Goal: Communication & Community: Answer question/provide support

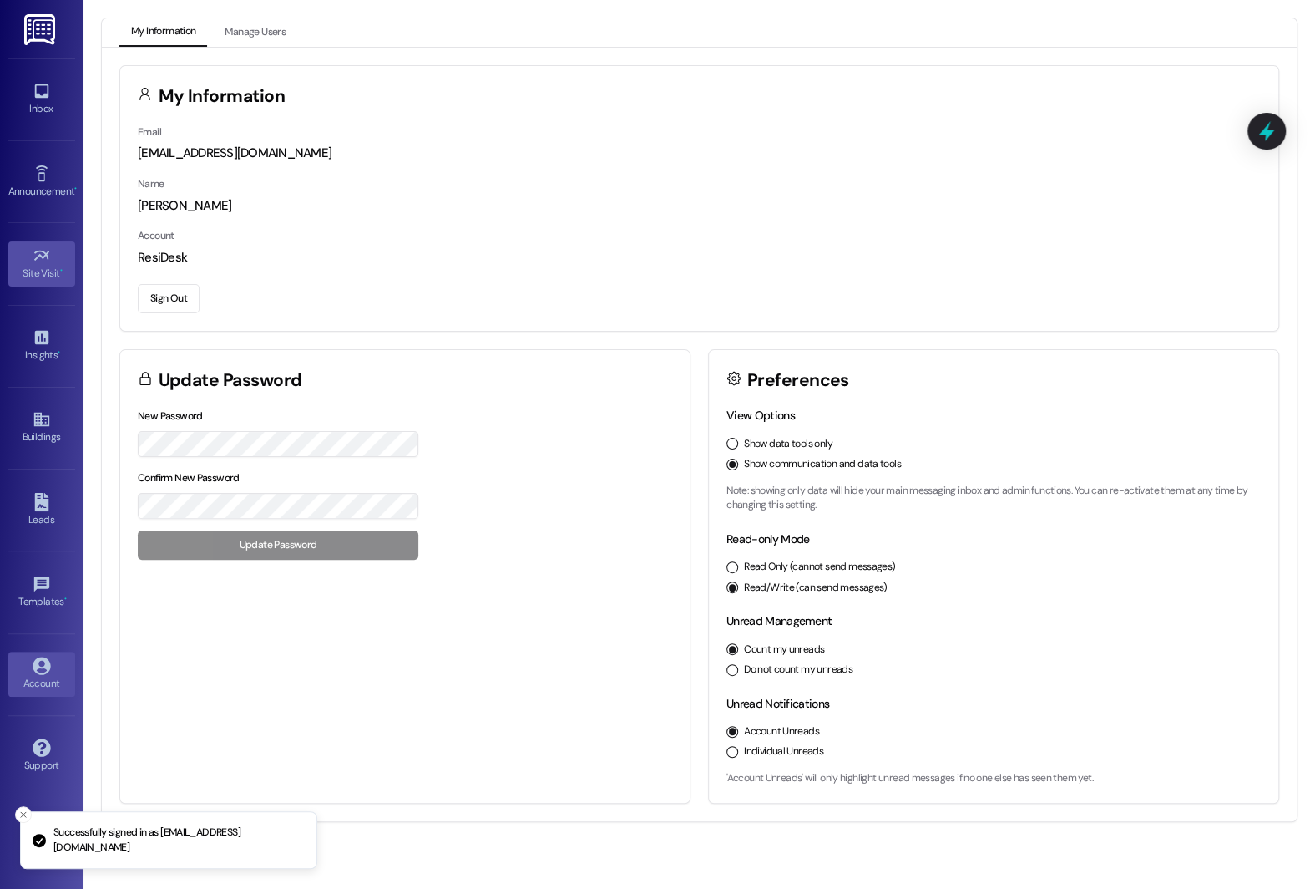
click at [39, 247] on icon at bounding box center [42, 255] width 18 height 18
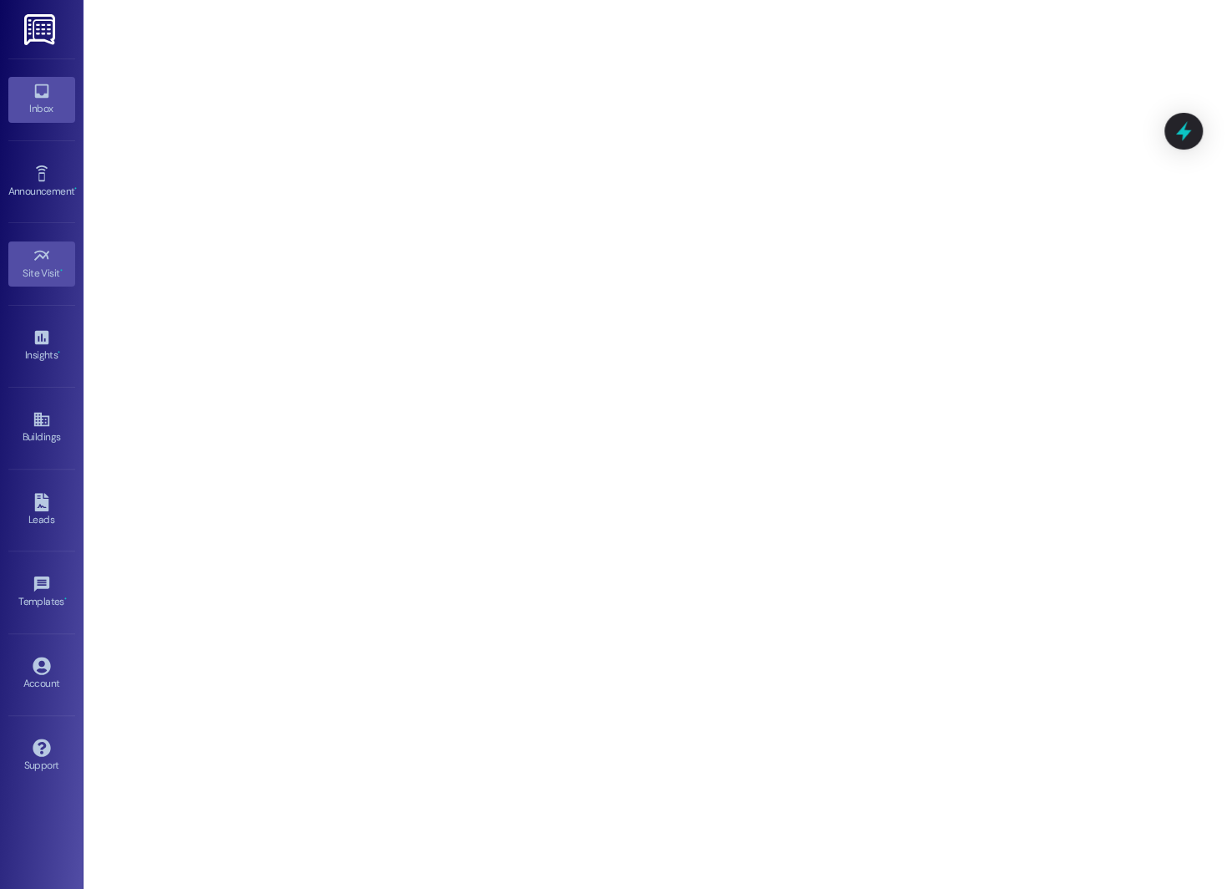
click at [28, 99] on link "Inbox" at bounding box center [41, 99] width 67 height 45
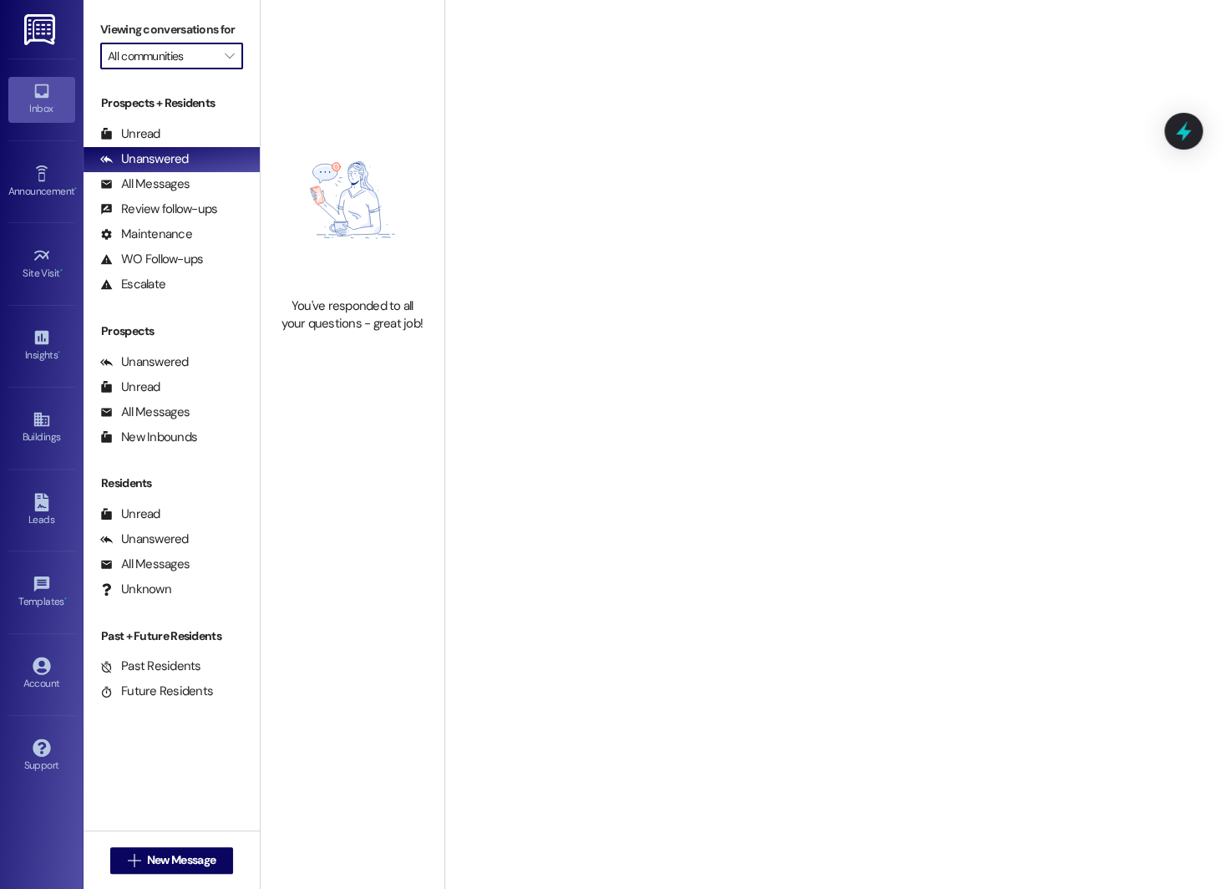
click at [169, 69] on input "All communities" at bounding box center [162, 56] width 109 height 27
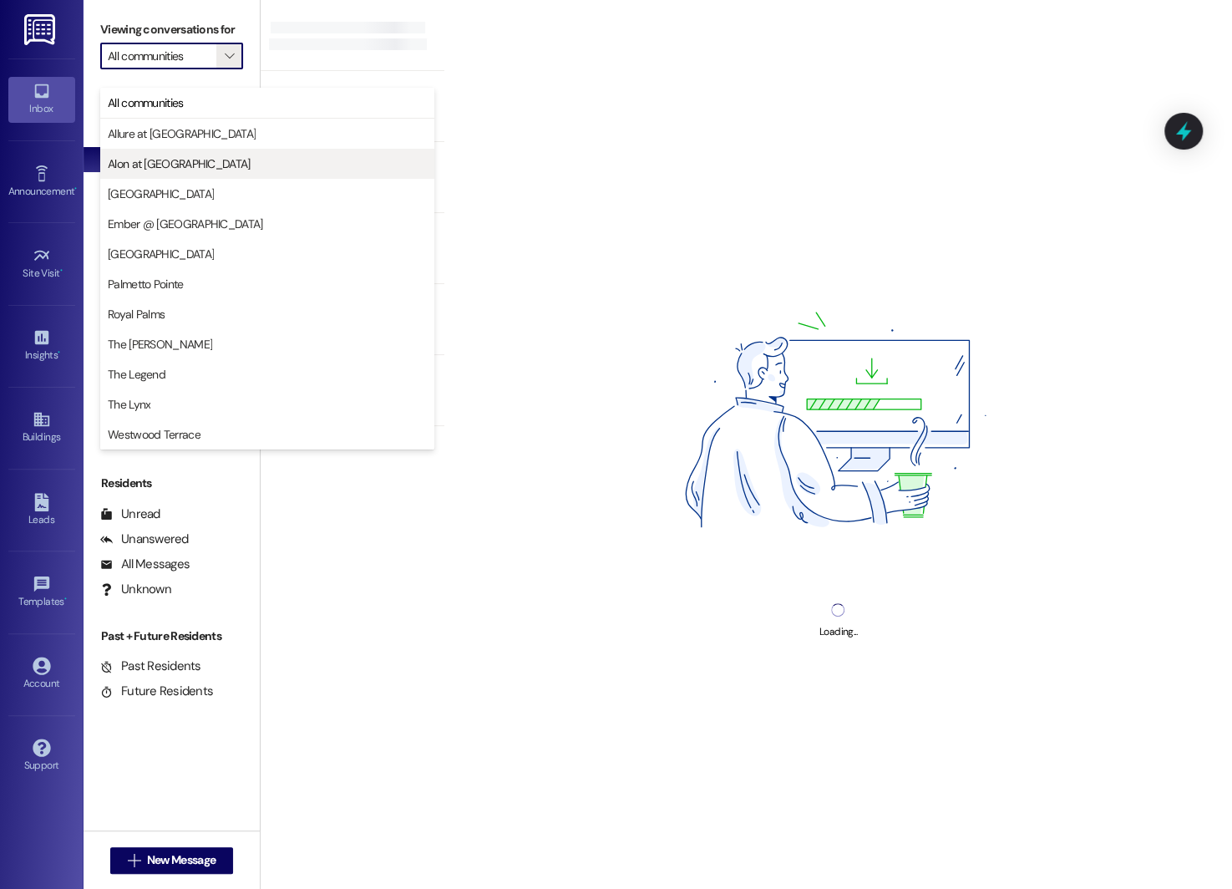
click at [208, 164] on span "Alon at [GEOGRAPHIC_DATA]" at bounding box center [267, 163] width 319 height 17
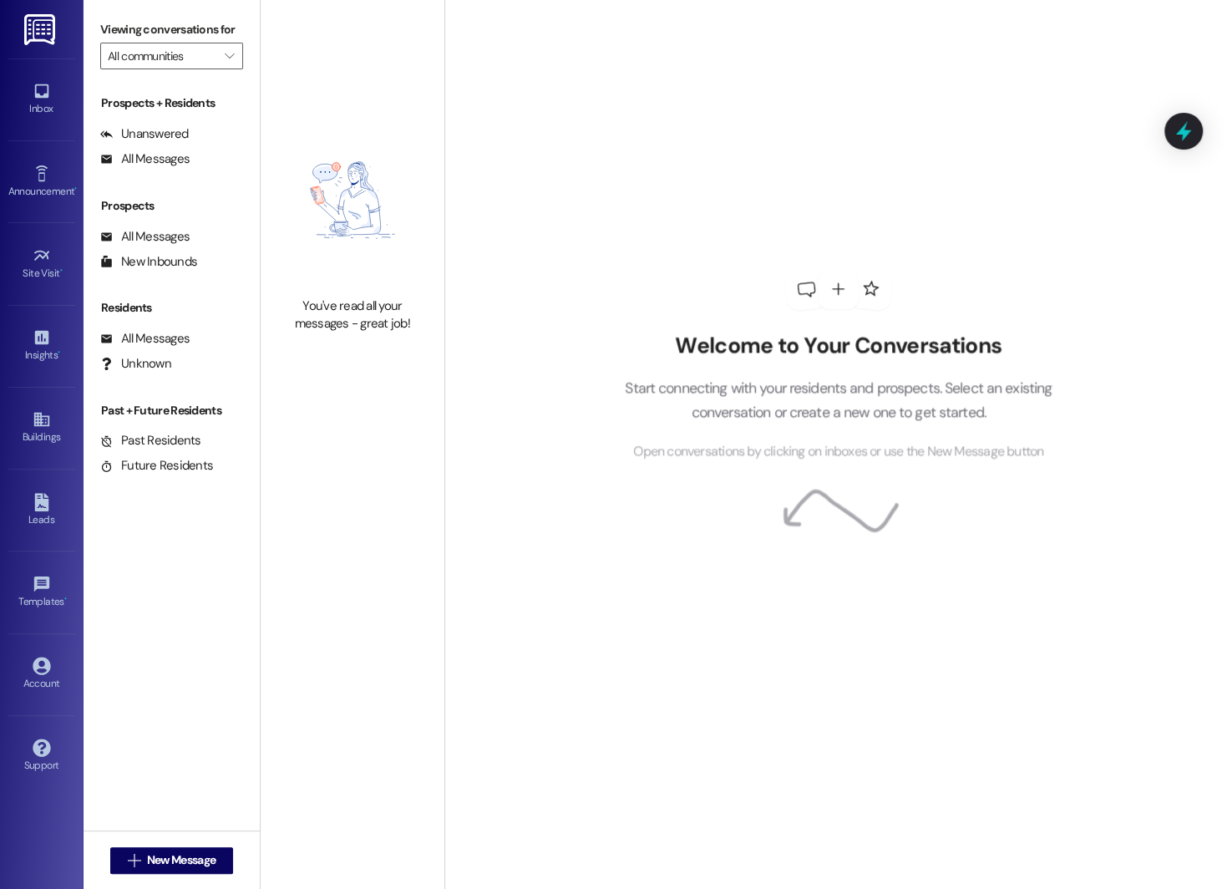
type input "Alon at [GEOGRAPHIC_DATA]"
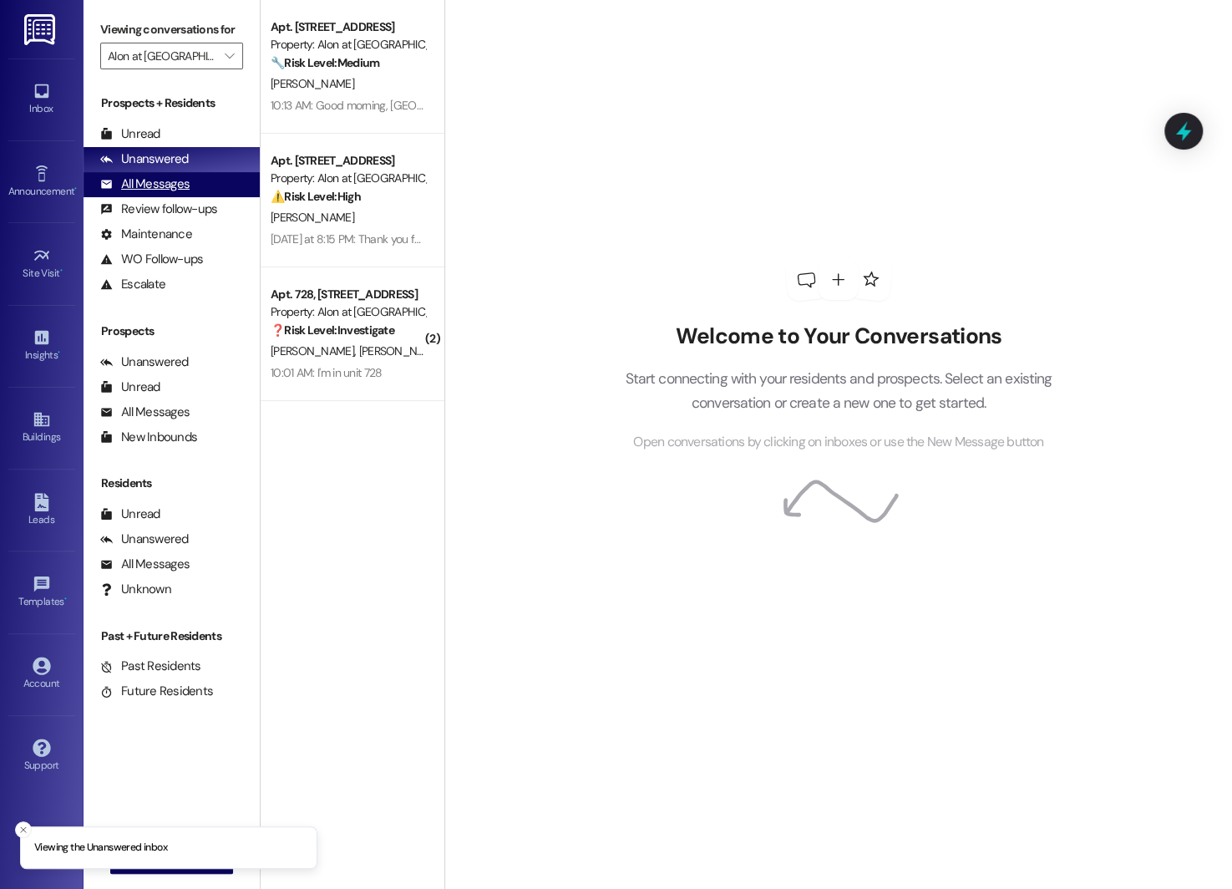
click at [180, 193] on div "All Messages" at bounding box center [144, 184] width 89 height 18
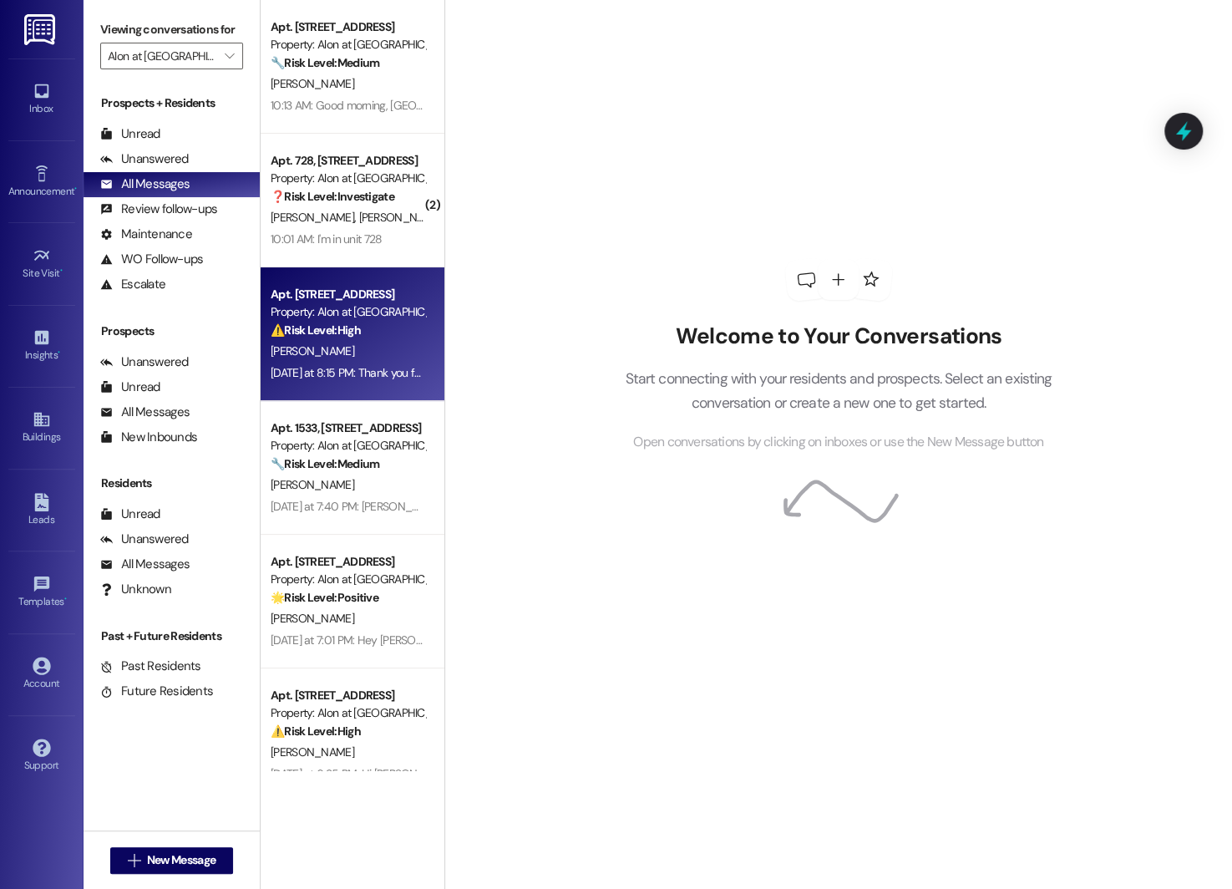
click at [316, 310] on div "Property: Alon at [GEOGRAPHIC_DATA]" at bounding box center [348, 312] width 154 height 18
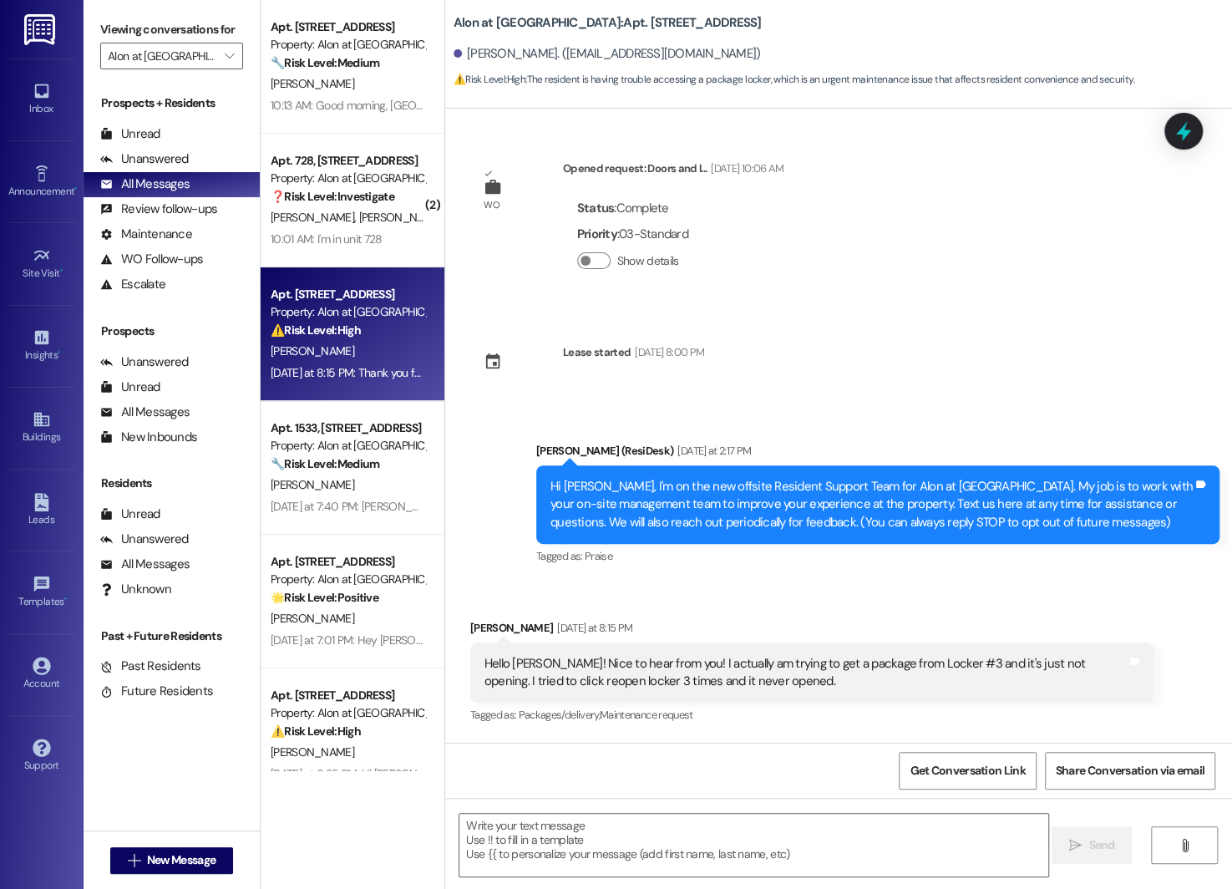
type textarea "Fetching suggested responses. Please feel free to read through the conversation…"
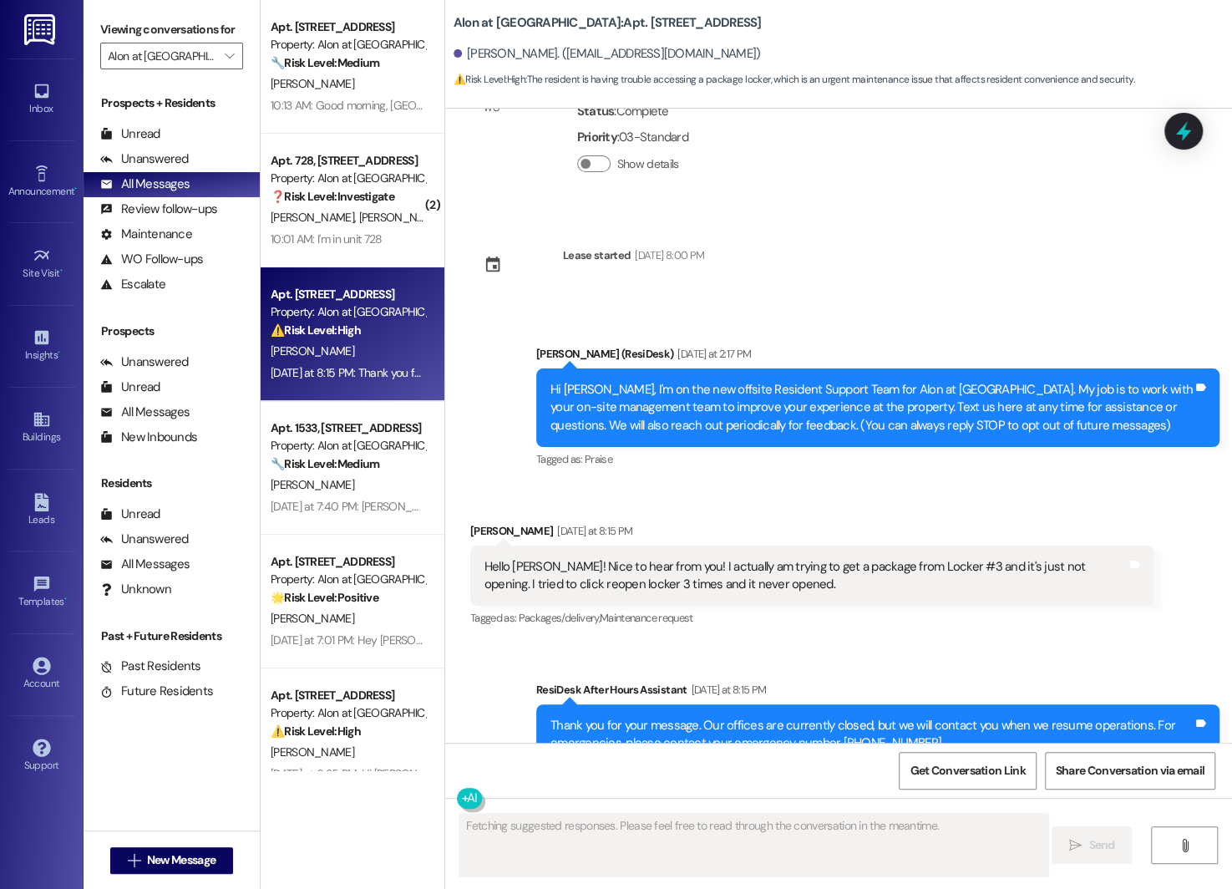
scroll to position [157, 0]
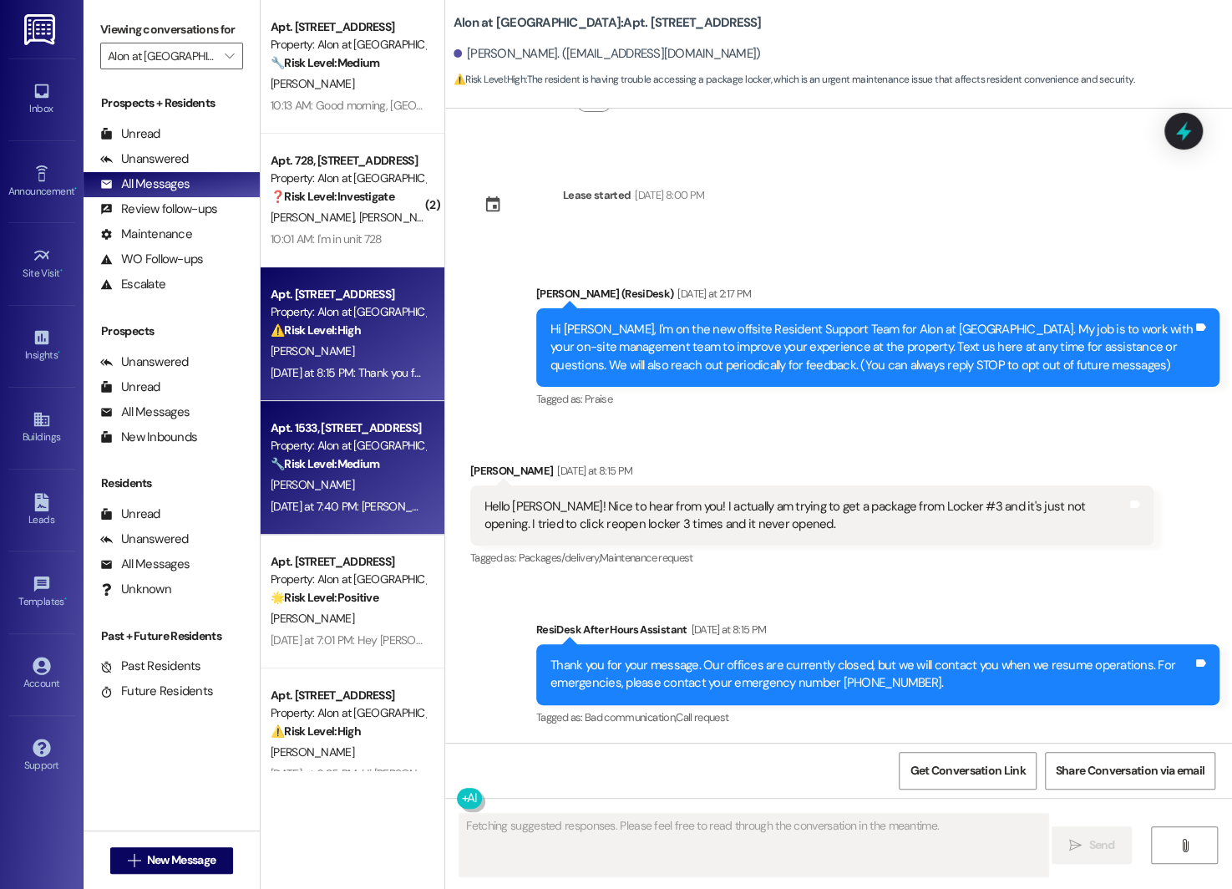
click at [327, 494] on div "[PERSON_NAME]" at bounding box center [348, 484] width 158 height 21
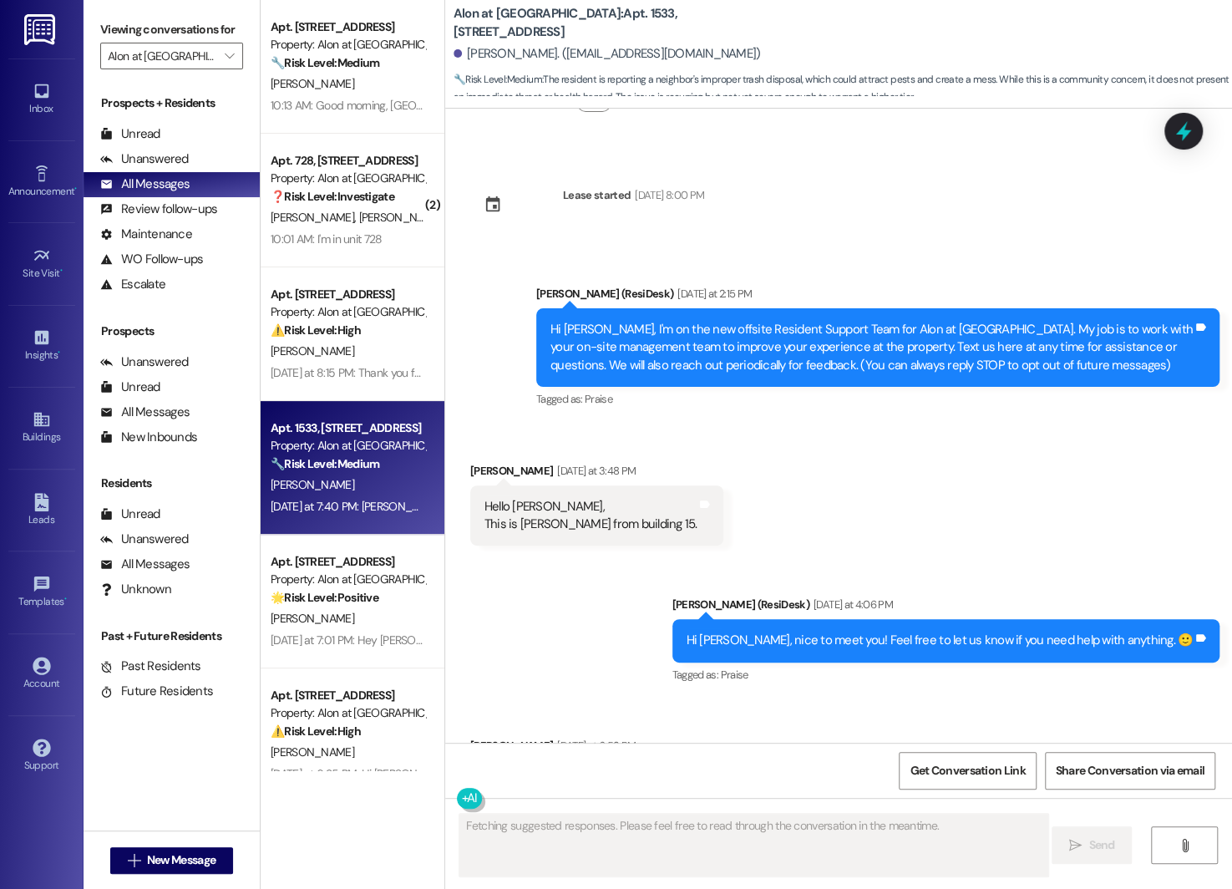
scroll to position [2038, 0]
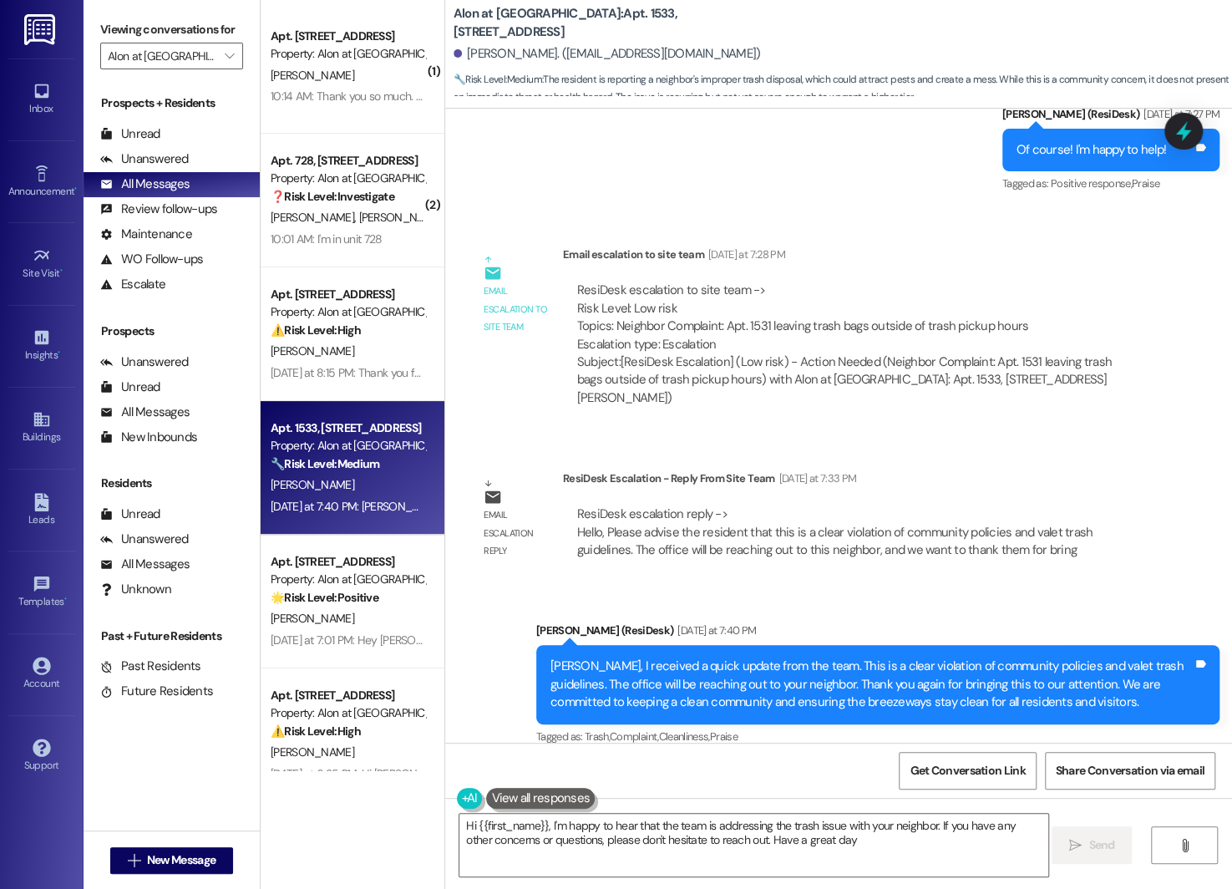
type textarea "Hi {{first_name}}, I'm happy to hear that the team is addressing the trash issu…"
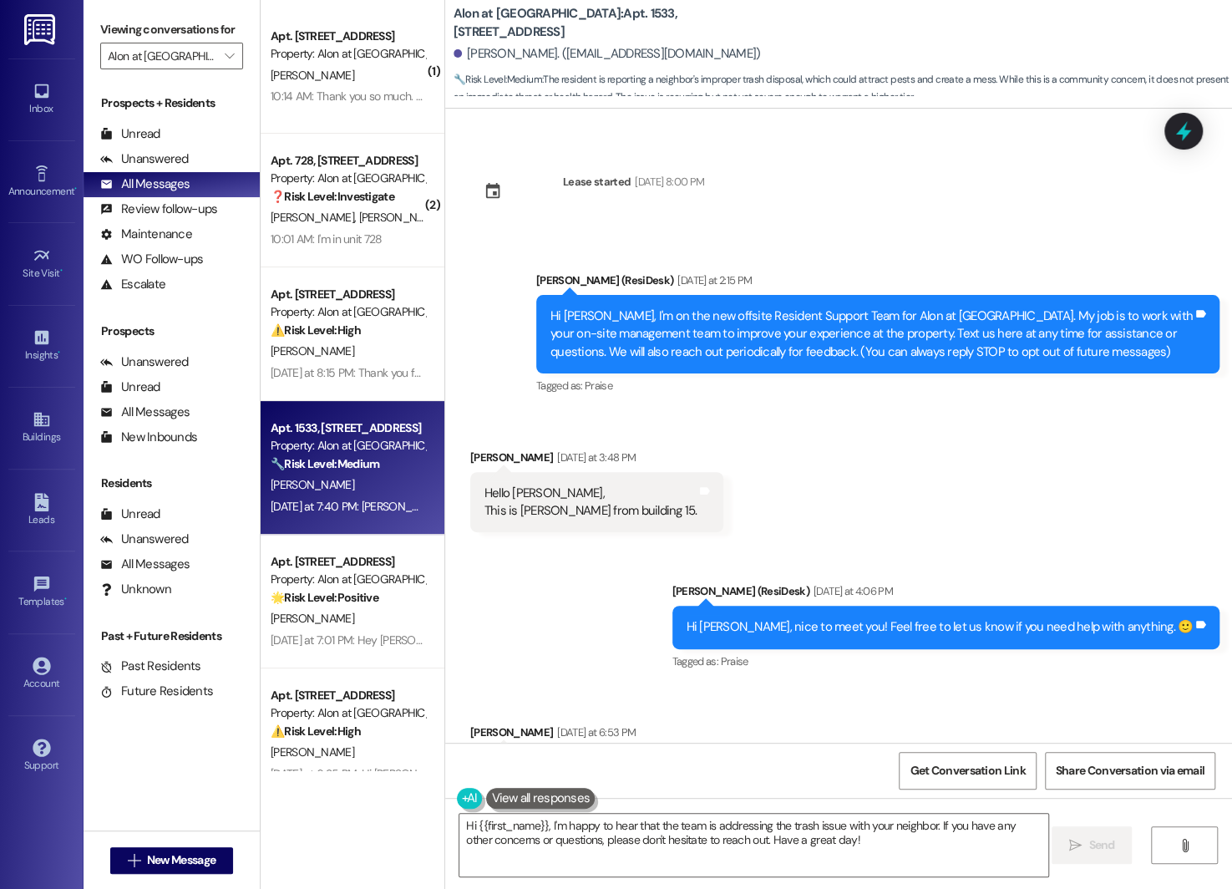
scroll to position [0, 0]
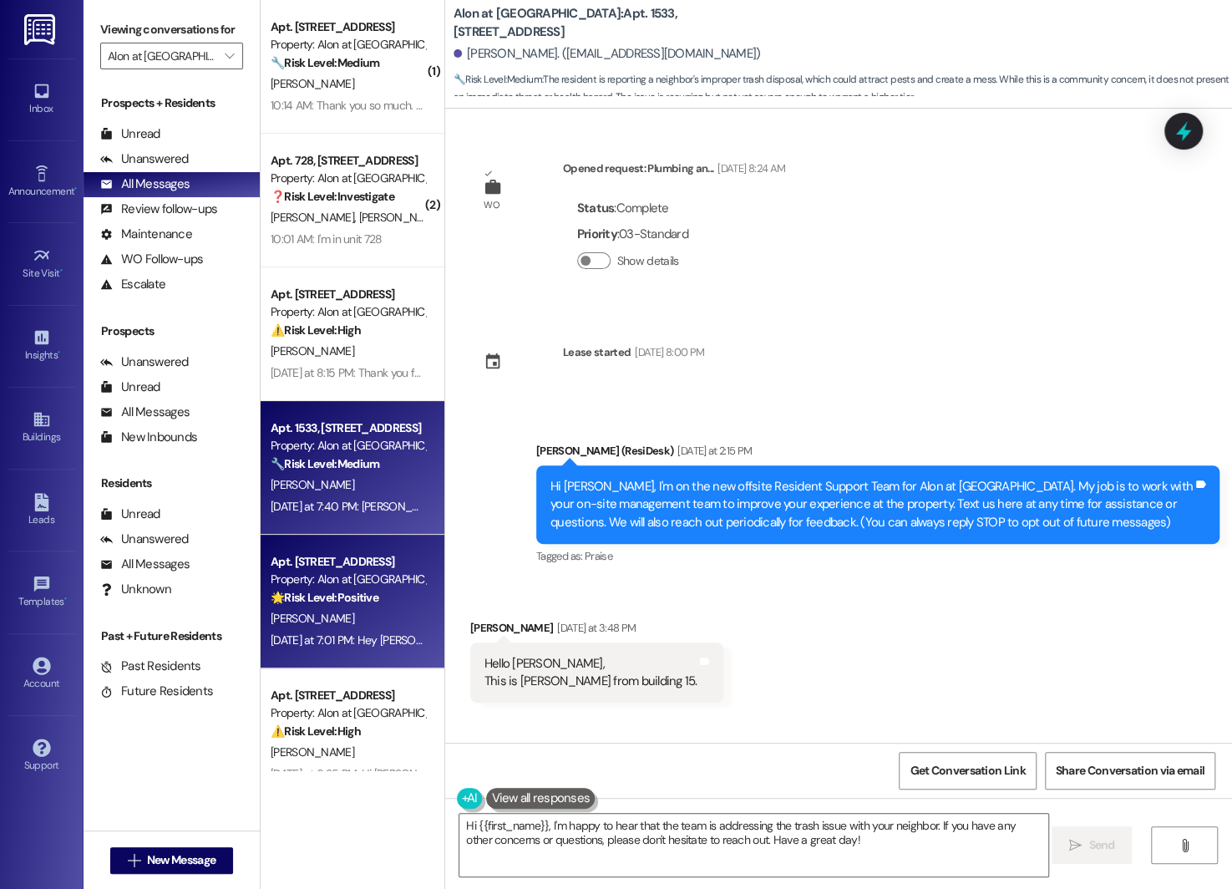
click at [336, 609] on div "[PERSON_NAME]" at bounding box center [348, 618] width 158 height 21
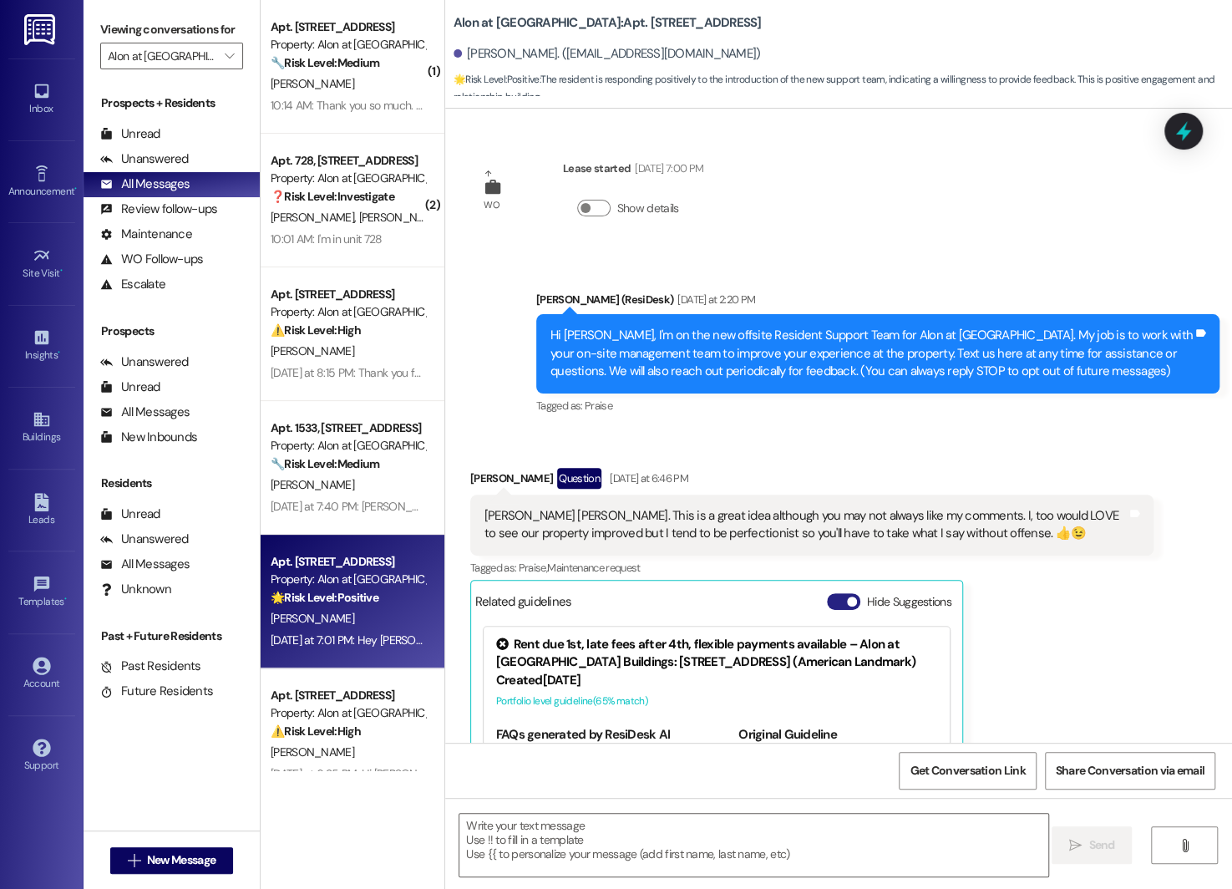
click at [833, 595] on button "Hide Suggestions" at bounding box center [843, 601] width 33 height 17
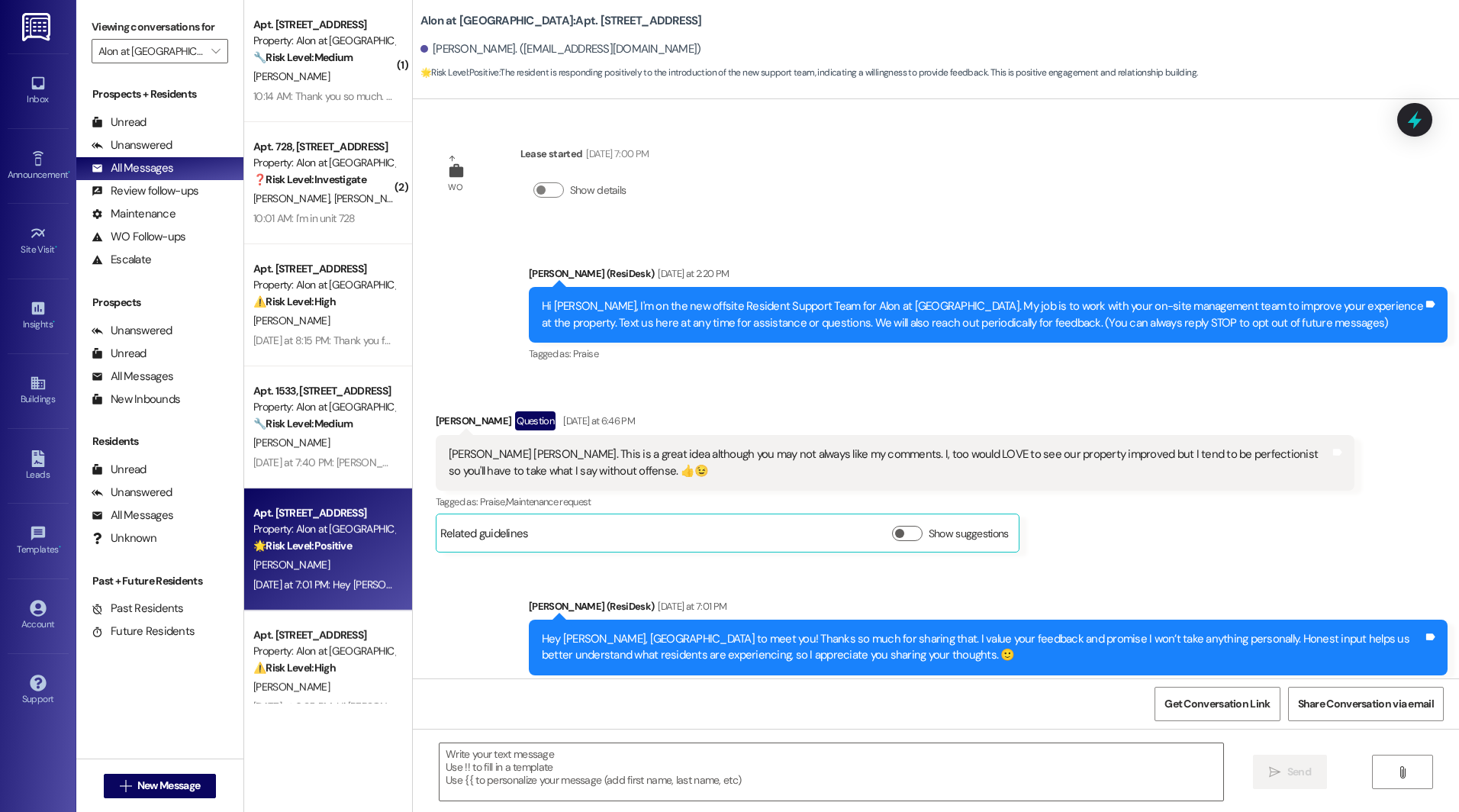
drag, startPoint x: 1447, startPoint y: 260, endPoint x: 1449, endPoint y: 160, distance: 100.0
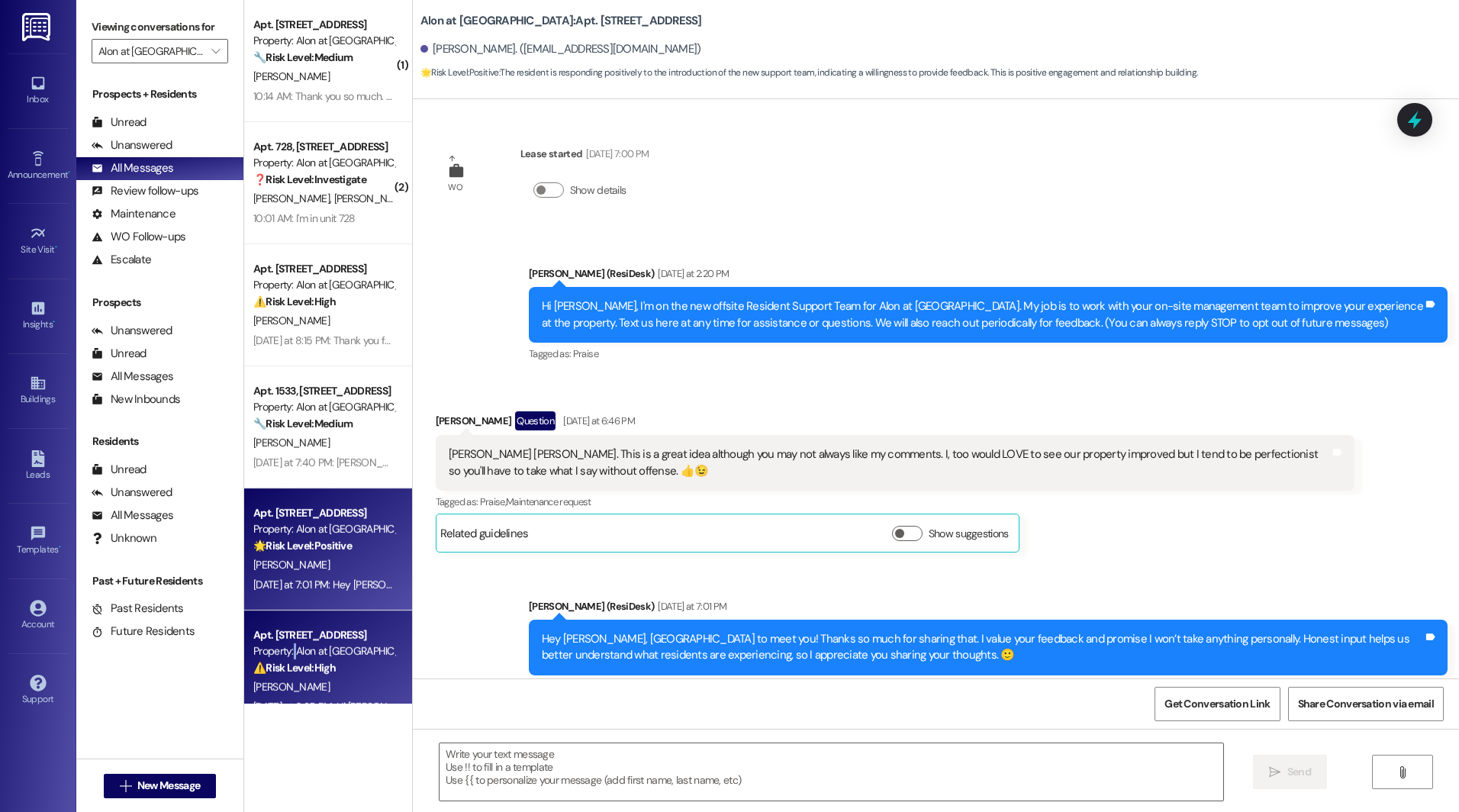
click at [280, 655] on div "Property: Alon at [GEOGRAPHIC_DATA]" at bounding box center [323, 651] width 141 height 16
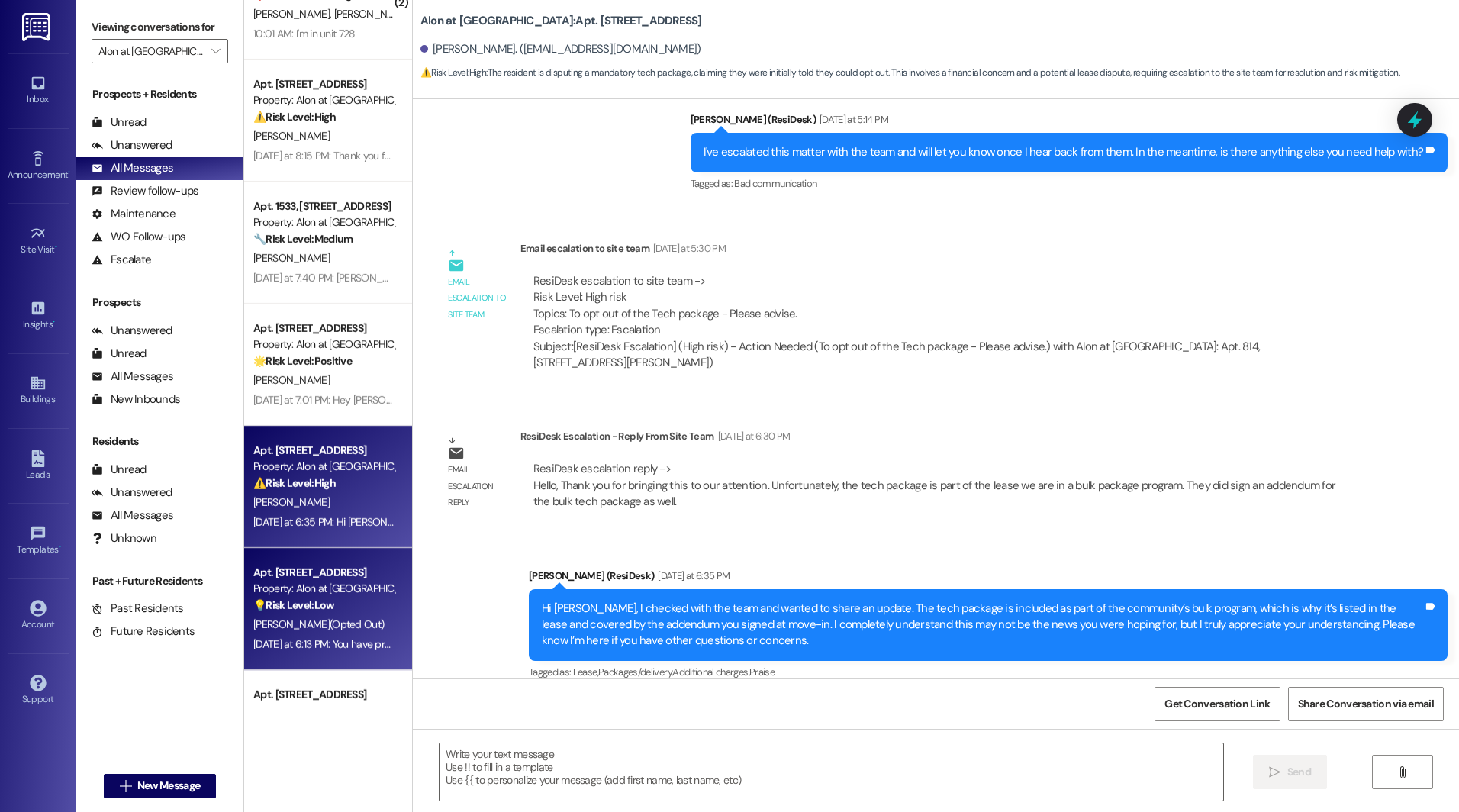
scroll to position [422, 0]
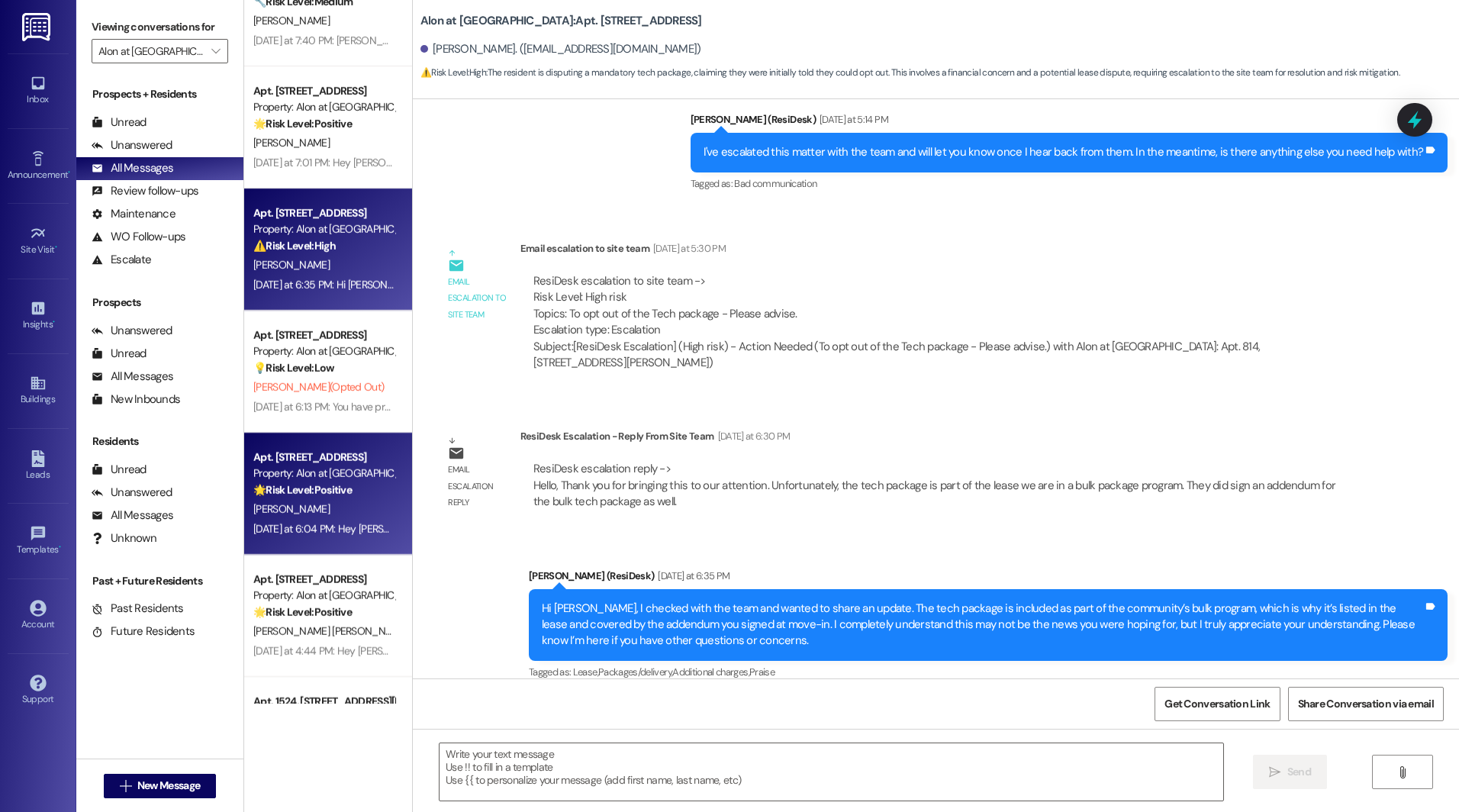
click at [308, 501] on div "[PERSON_NAME]" at bounding box center [324, 509] width 144 height 19
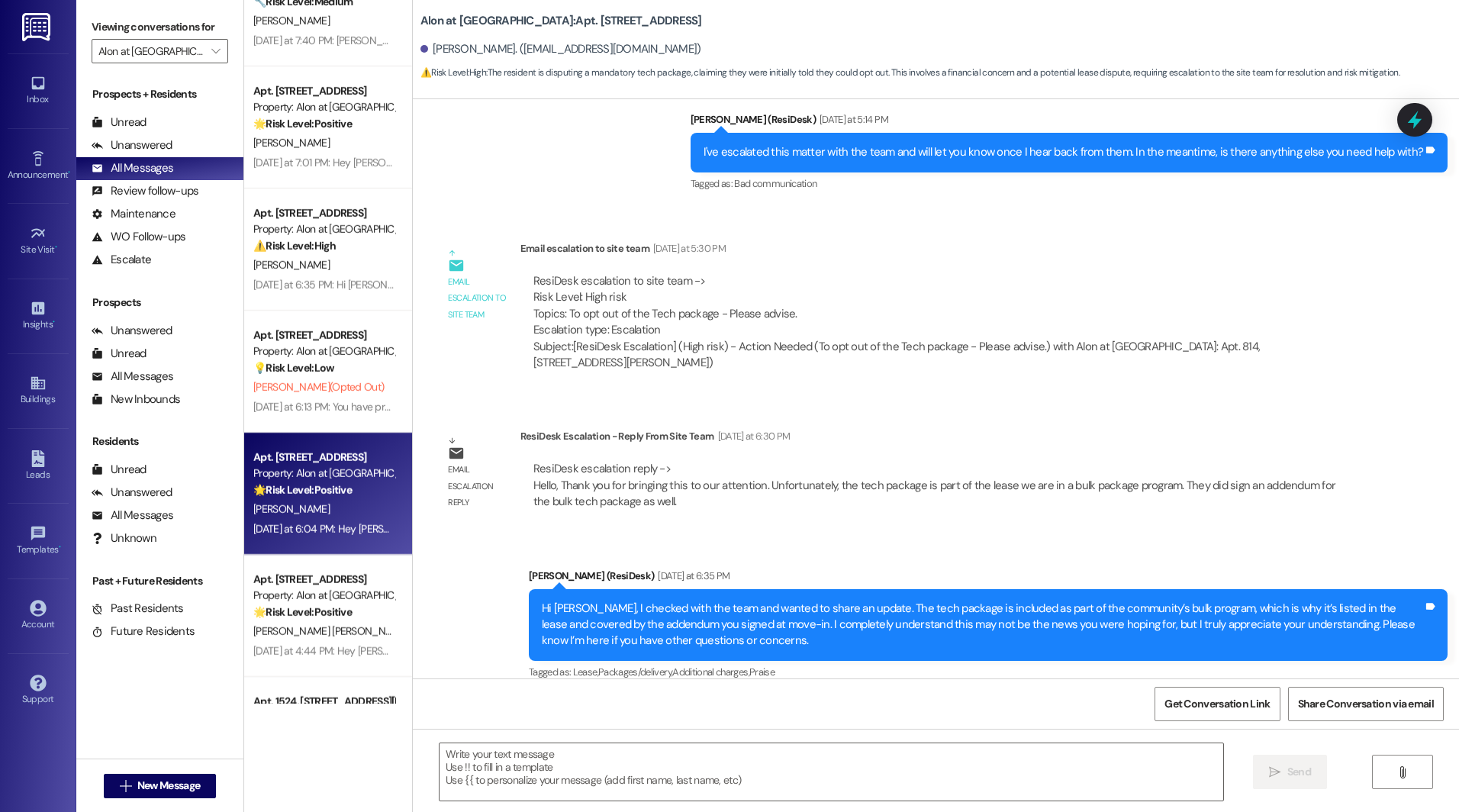
type textarea "Fetching suggested responses. Please feel free to read through the conversation…"
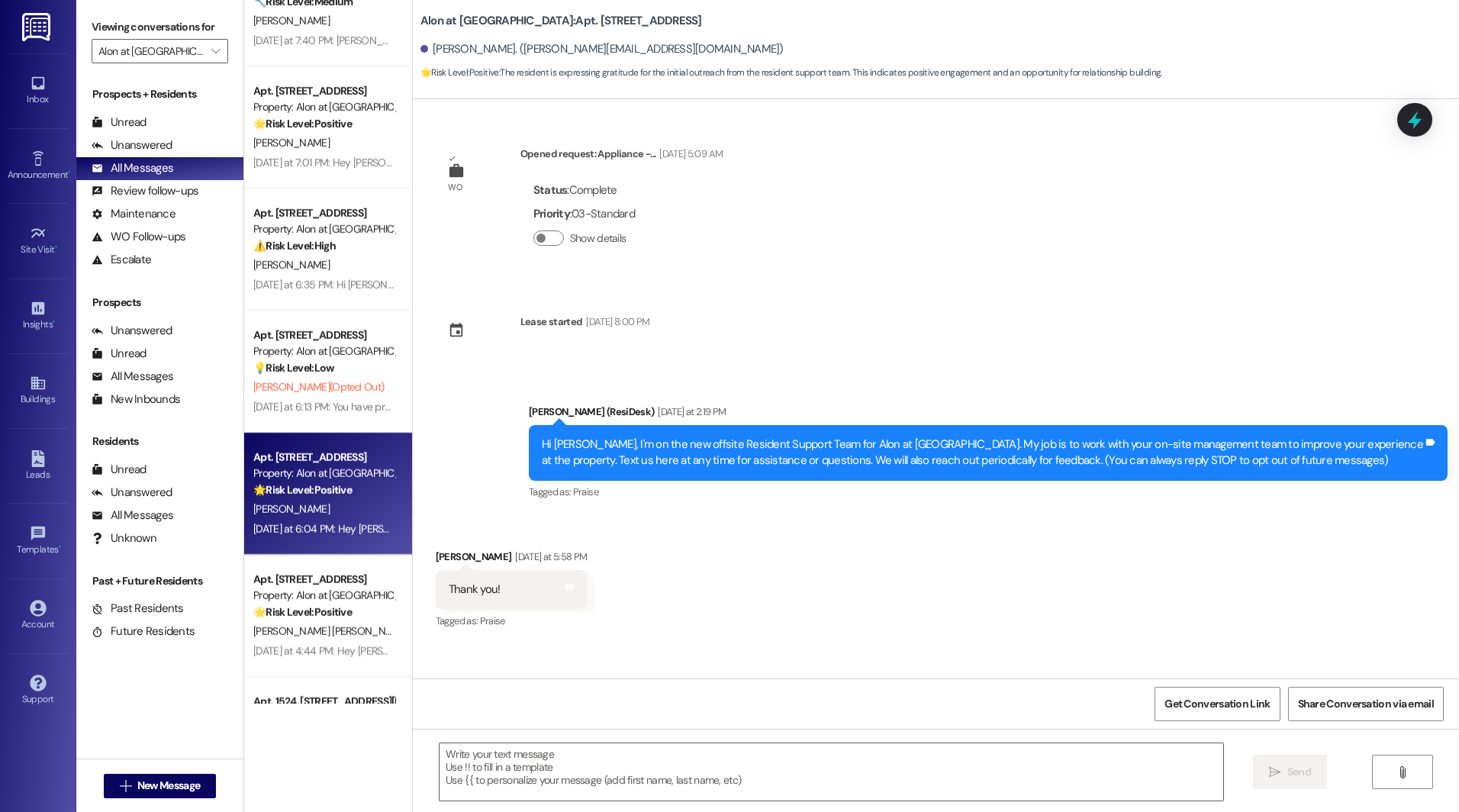
scroll to position [94, 0]
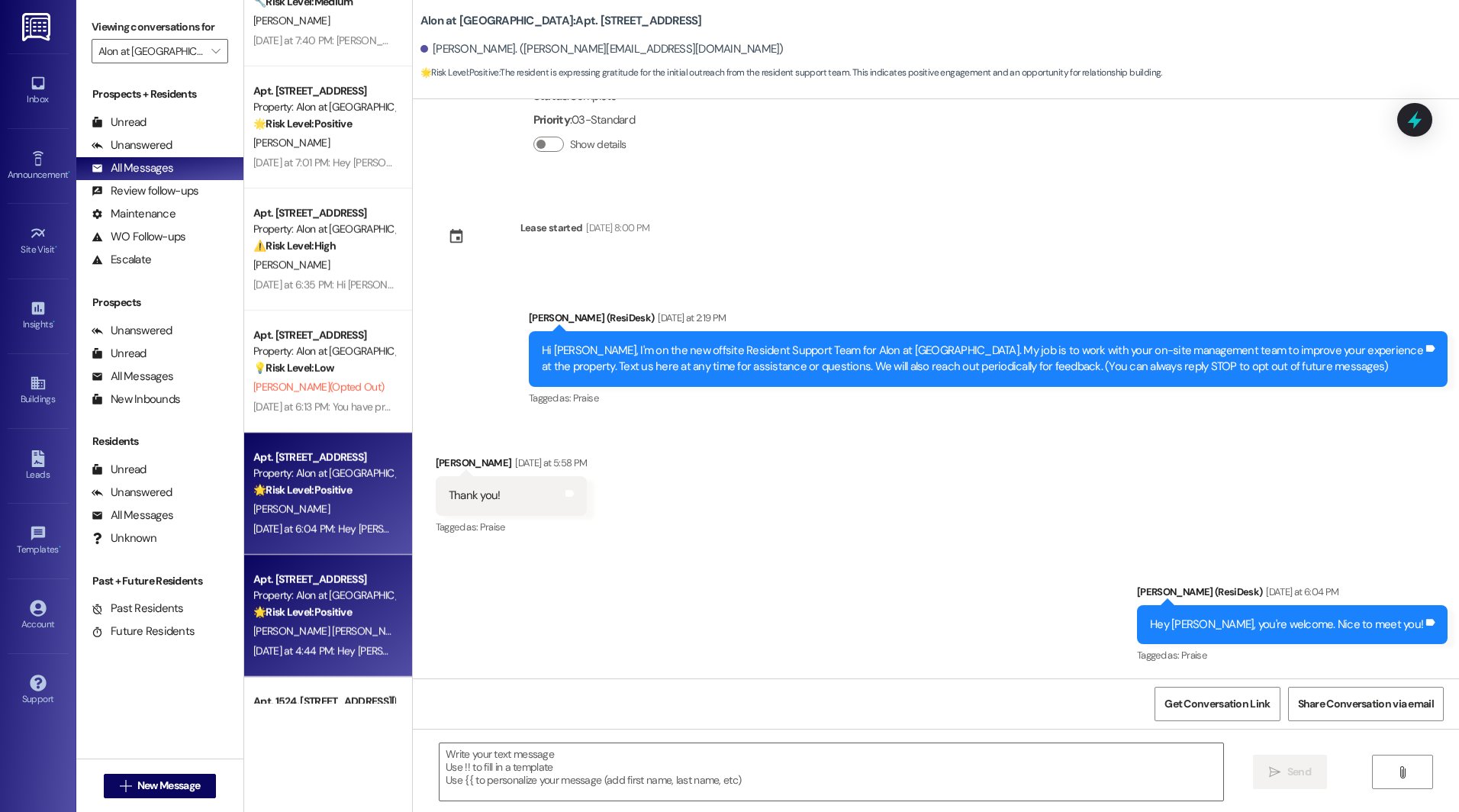
click at [317, 590] on div "Property: Alon at [GEOGRAPHIC_DATA]" at bounding box center [323, 596] width 141 height 16
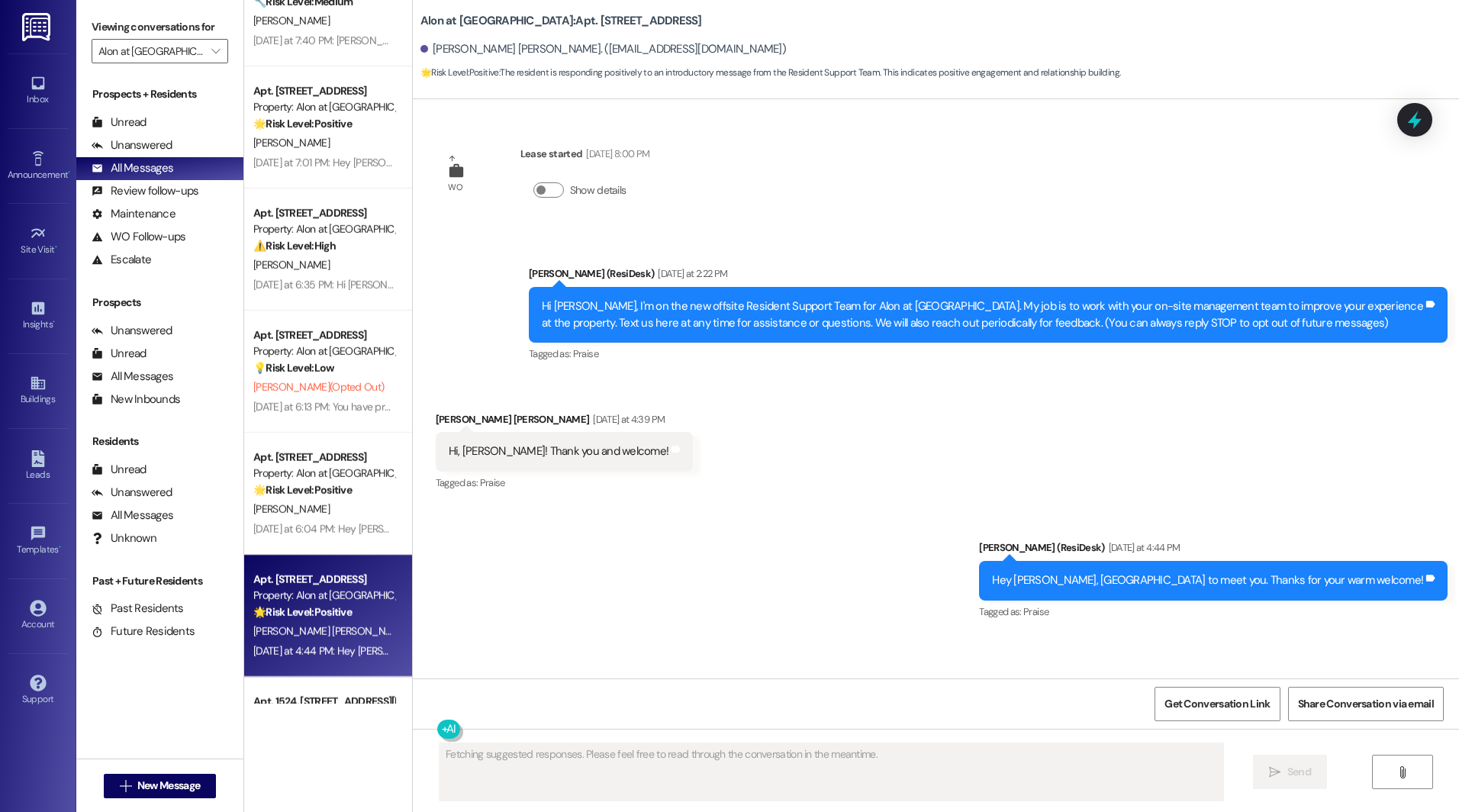
scroll to position [0, 0]
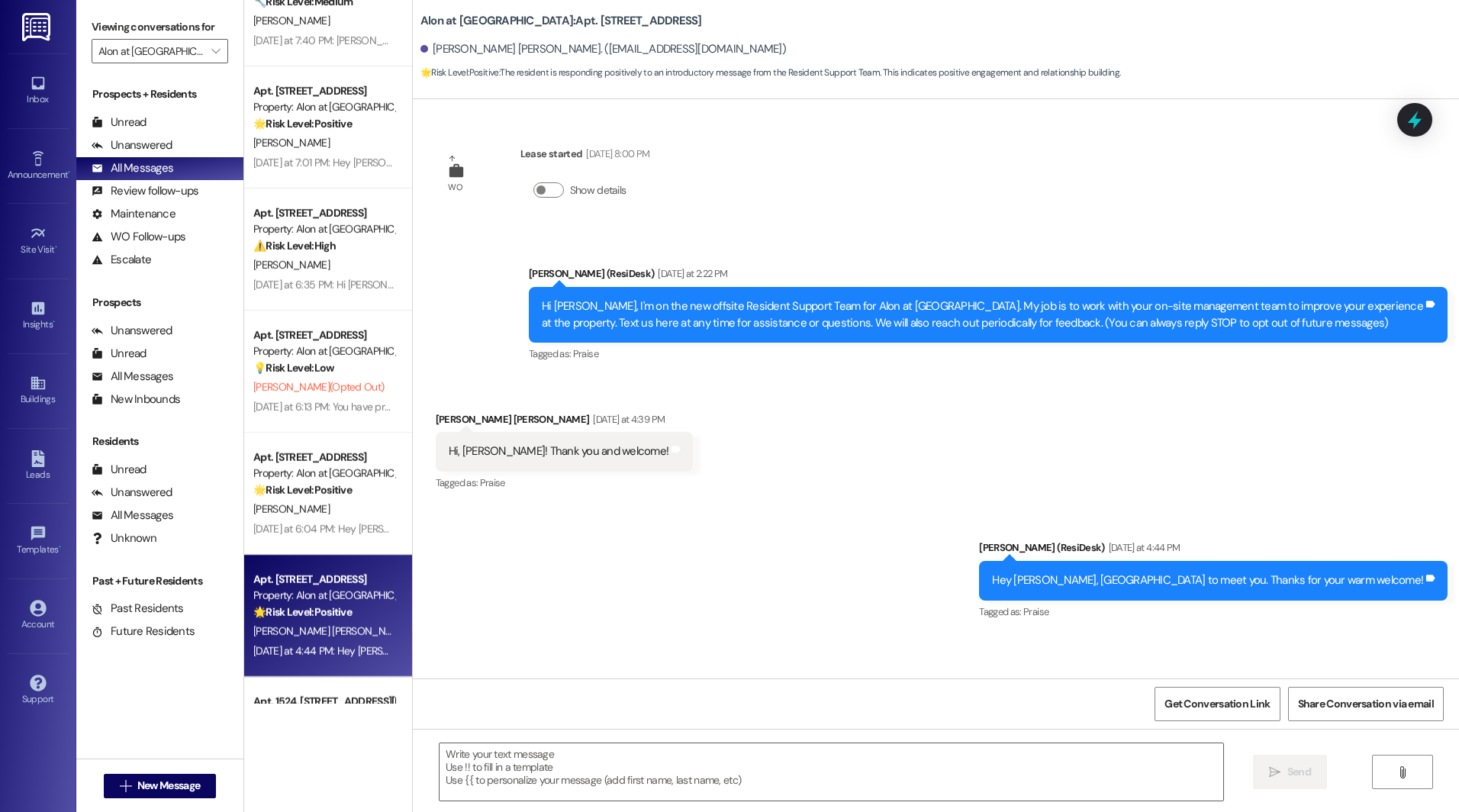
type textarea "Fetching suggested responses. Please feel free to read through the conversation…"
click at [190, 39] on div "Alon at [GEOGRAPHIC_DATA] " at bounding box center [159, 51] width 136 height 25
click at [211, 50] on icon "" at bounding box center [215, 50] width 8 height 12
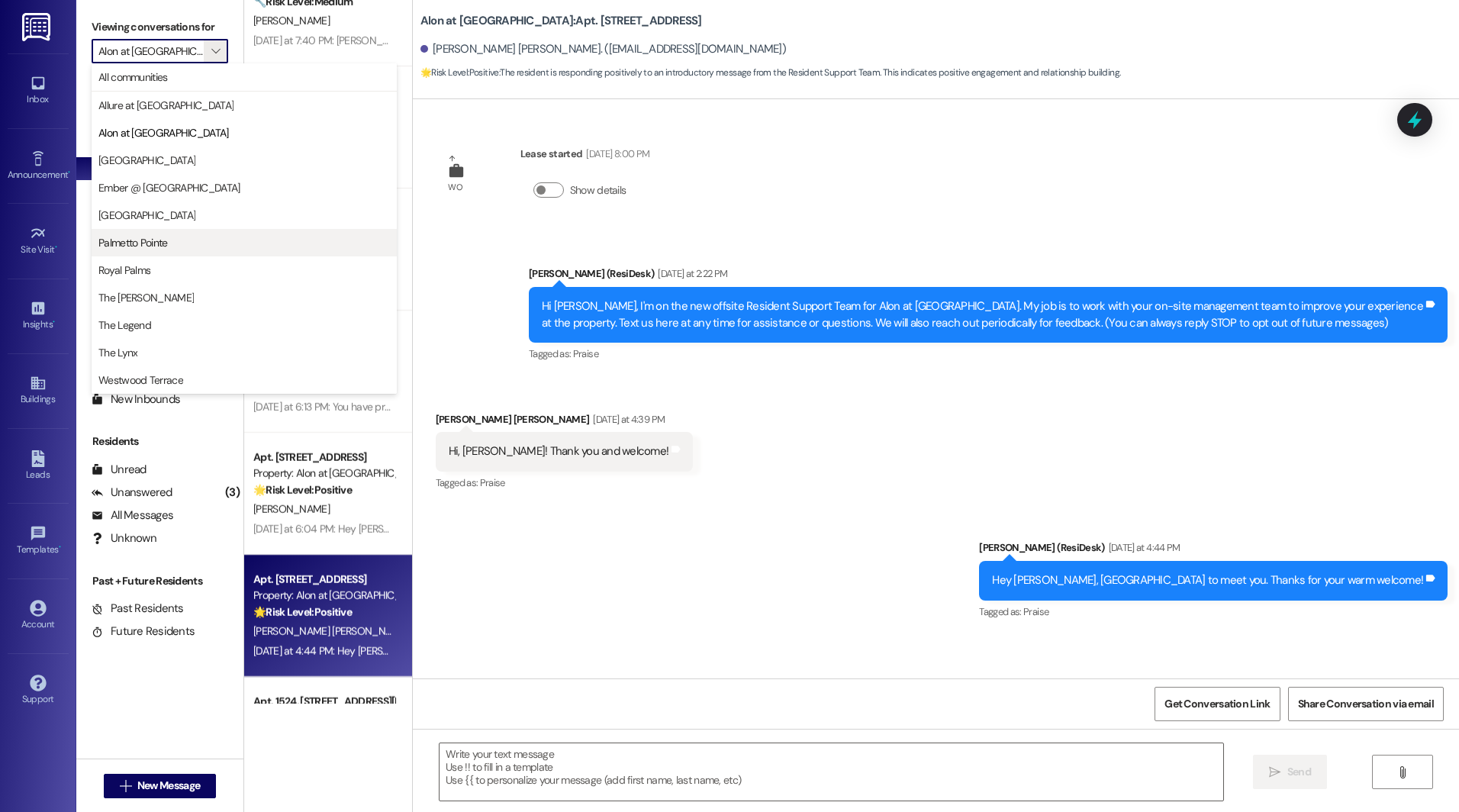
click at [171, 247] on span "Palmetto Pointe" at bounding box center [244, 242] width 291 height 16
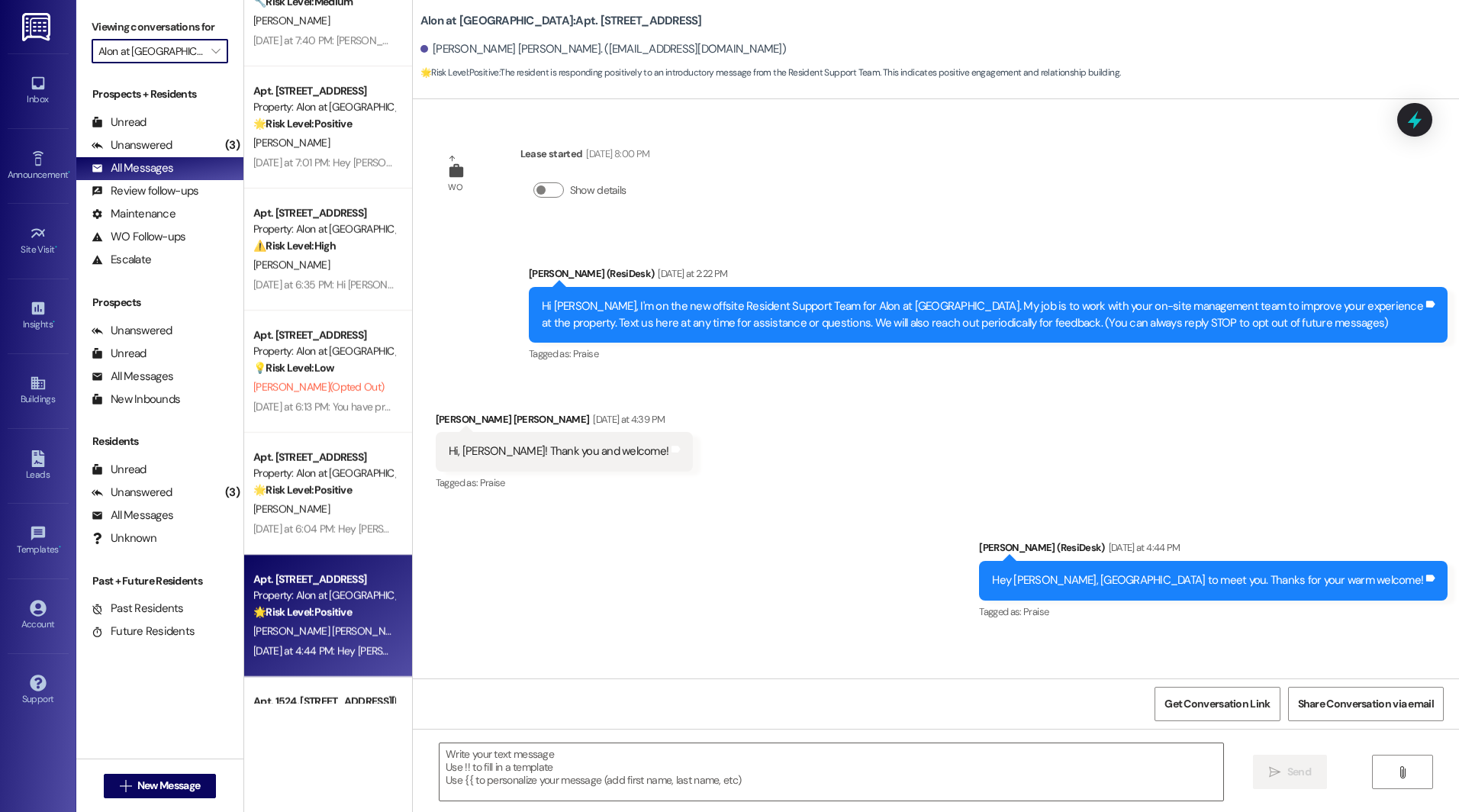
type input "Palmetto Pointe"
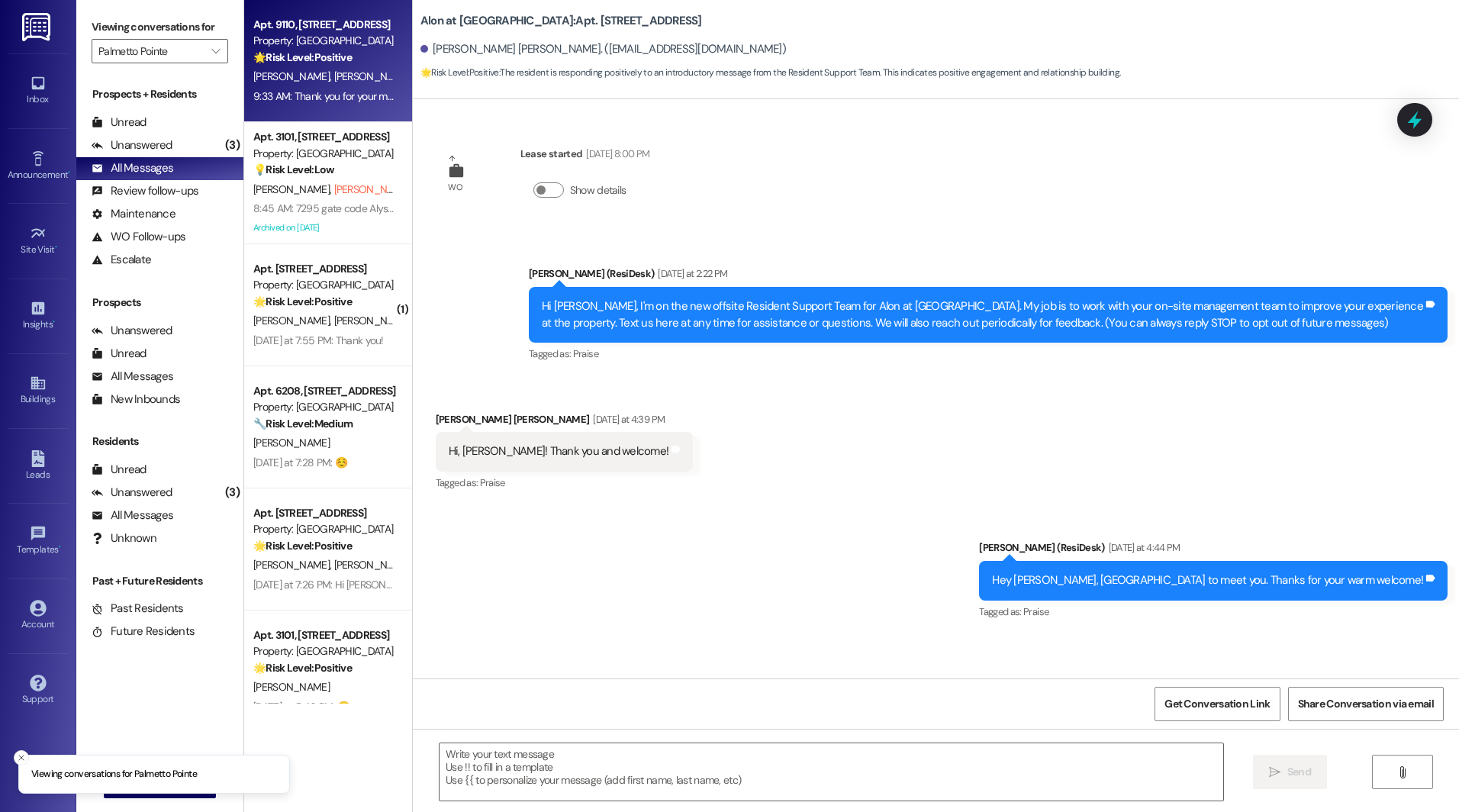
click at [290, 75] on span "[PERSON_NAME]" at bounding box center [293, 76] width 81 height 14
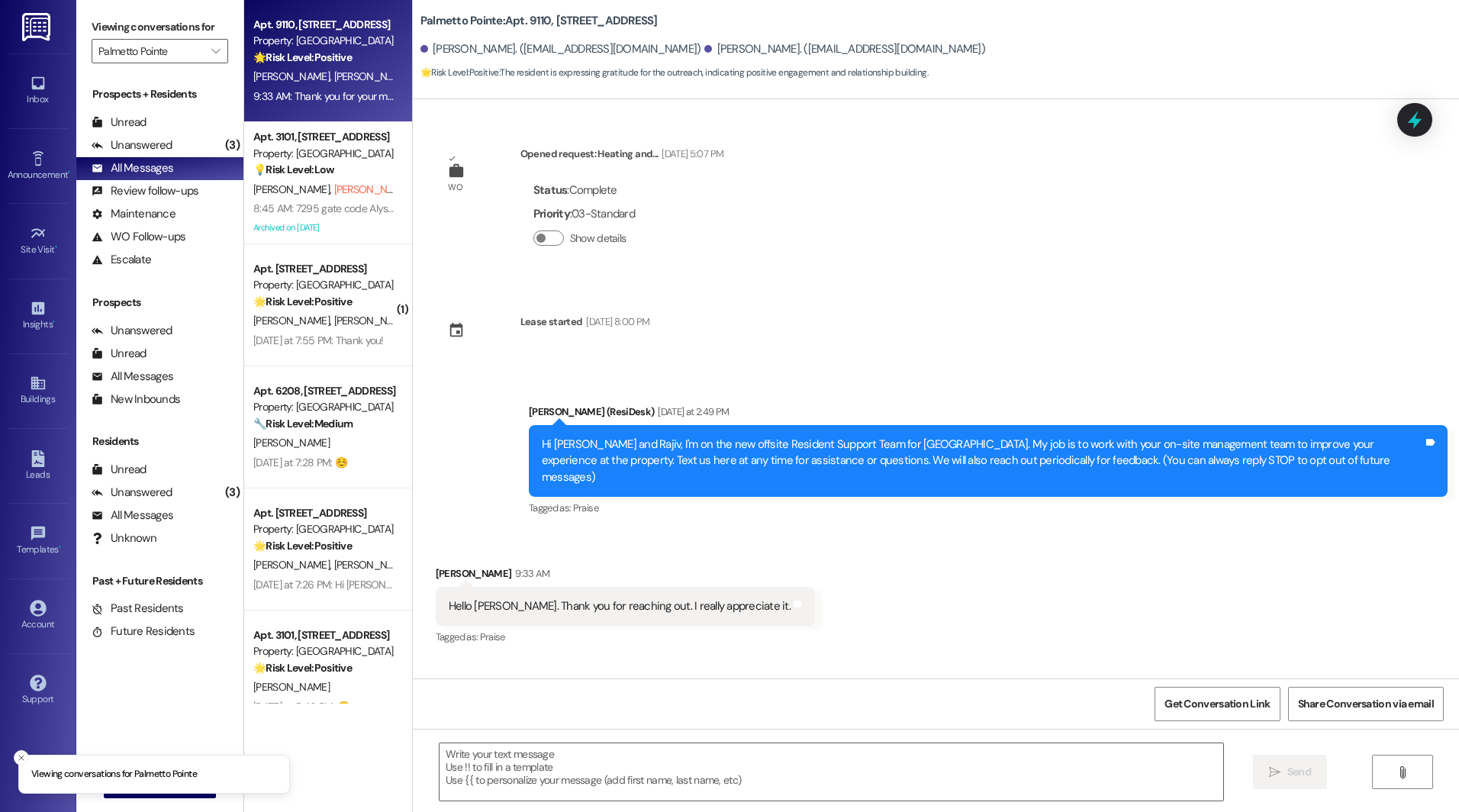
scroll to position [111, 0]
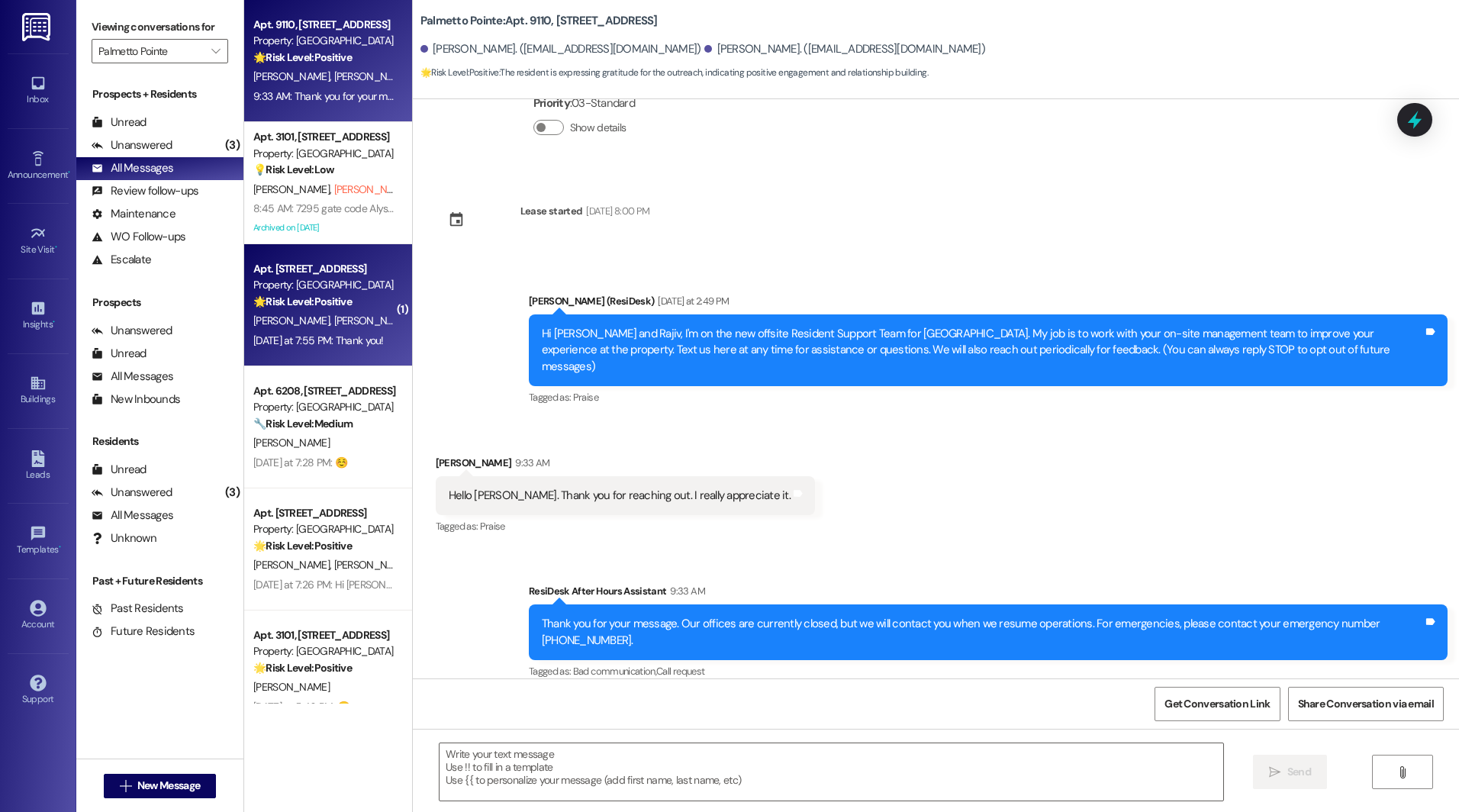
click at [281, 311] on div "[PERSON_NAME] [PERSON_NAME]" at bounding box center [324, 321] width 144 height 19
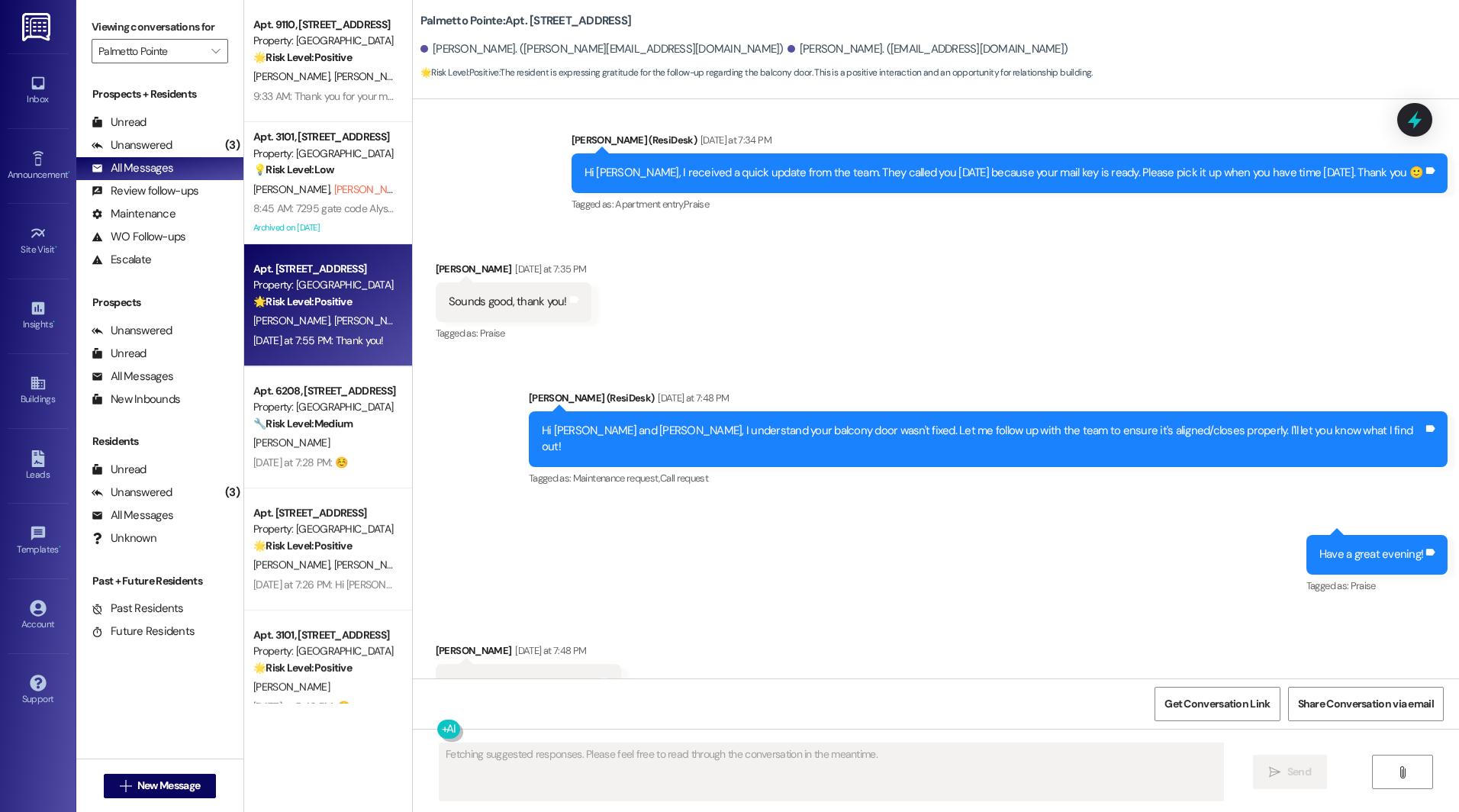
scroll to position [2257, 0]
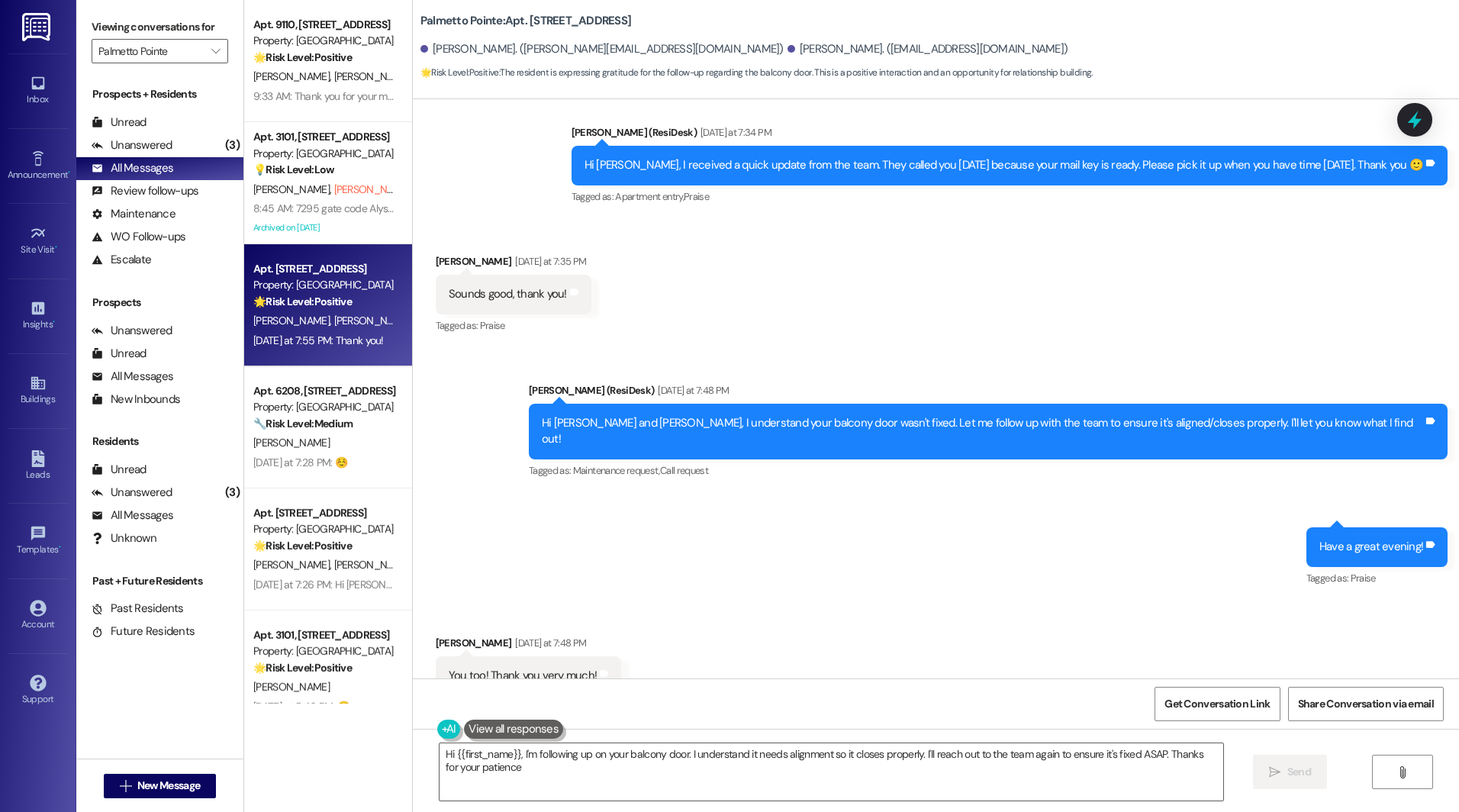
type textarea "Hi {{first_name}}, I'm following up on your balcony door. I understand it needs…"
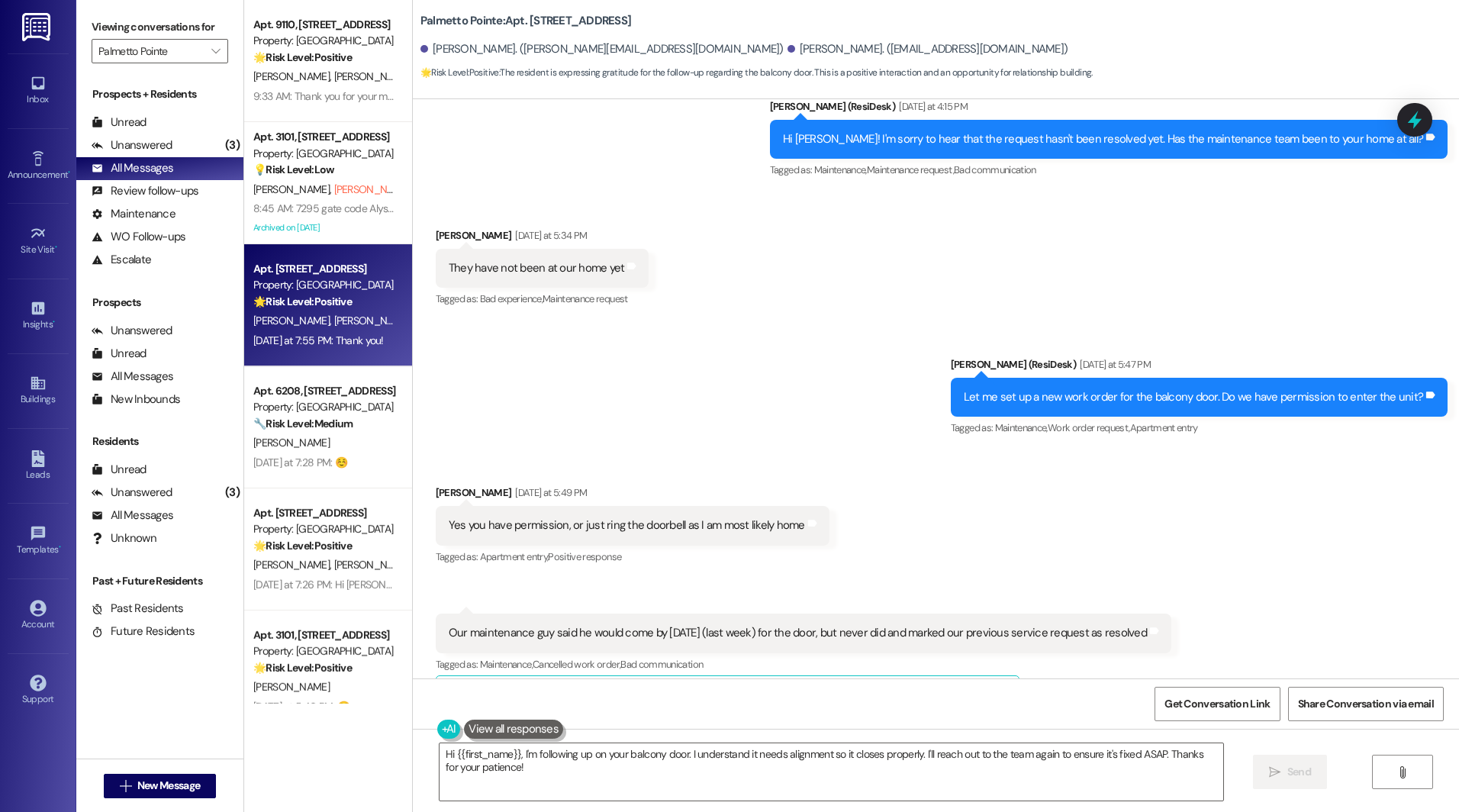
scroll to position [496, 0]
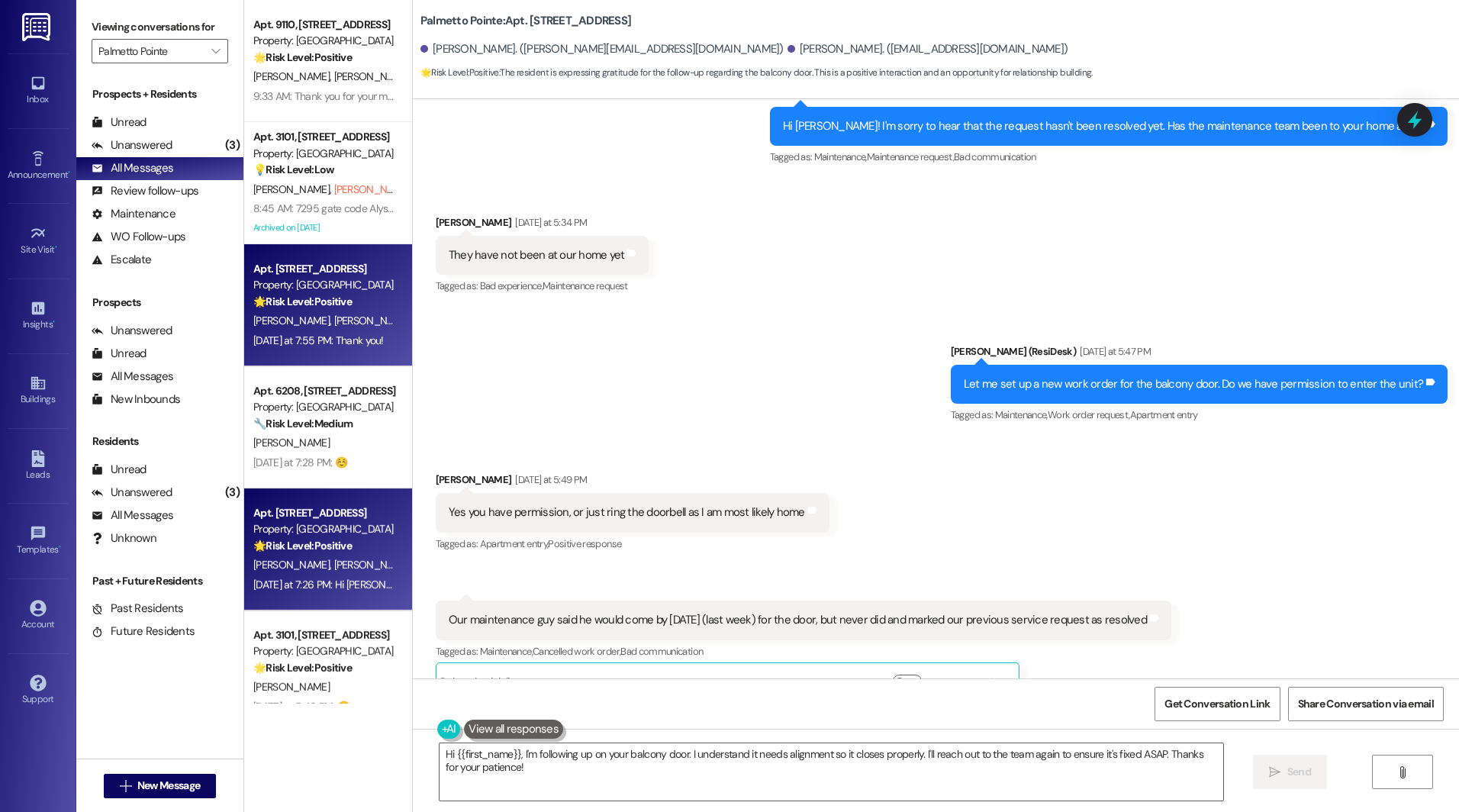
click at [253, 548] on strong "🌟 Risk Level: Positive" at bounding box center [302, 545] width 99 height 14
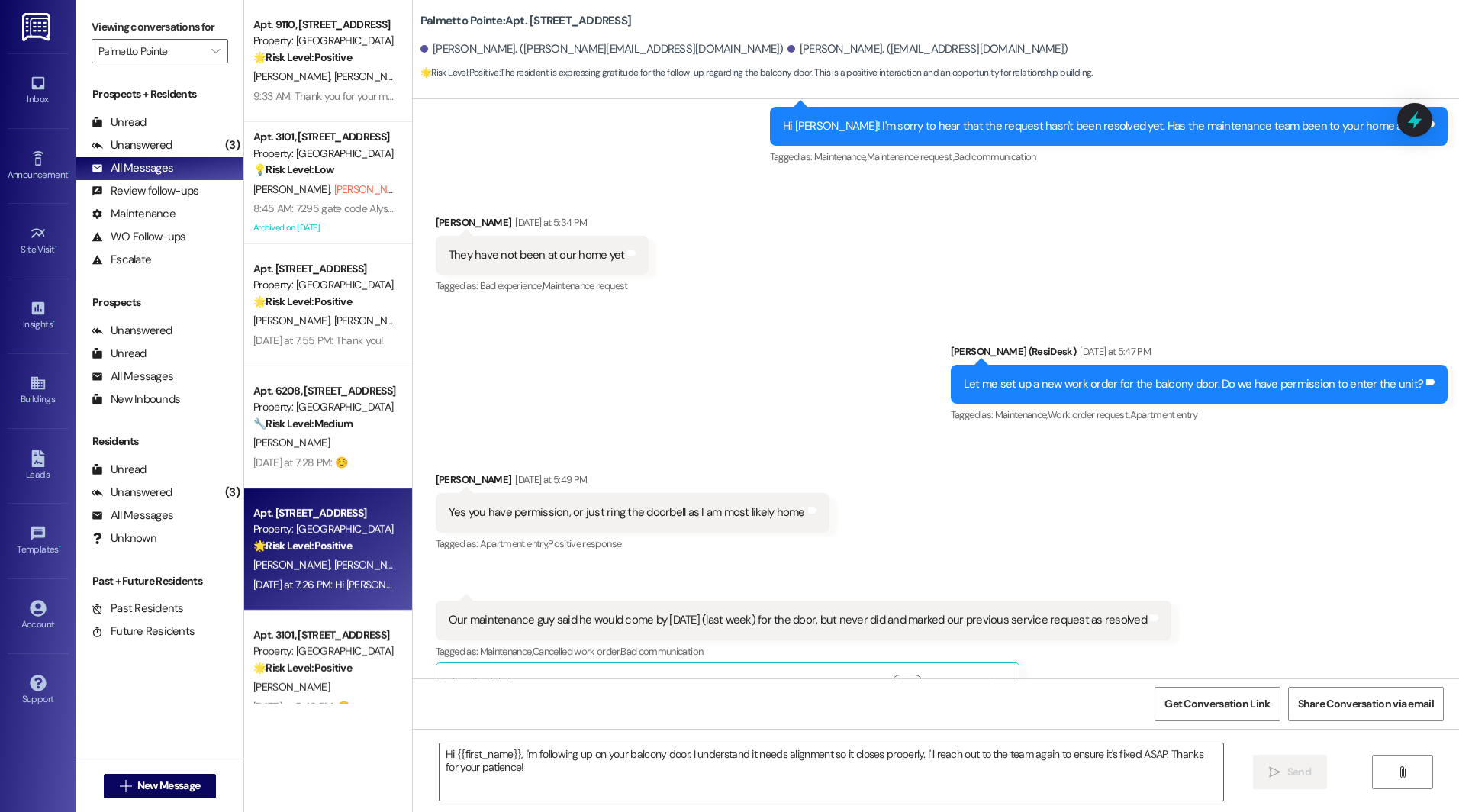
type textarea "Fetching suggested responses. Please feel free to read through the conversation…"
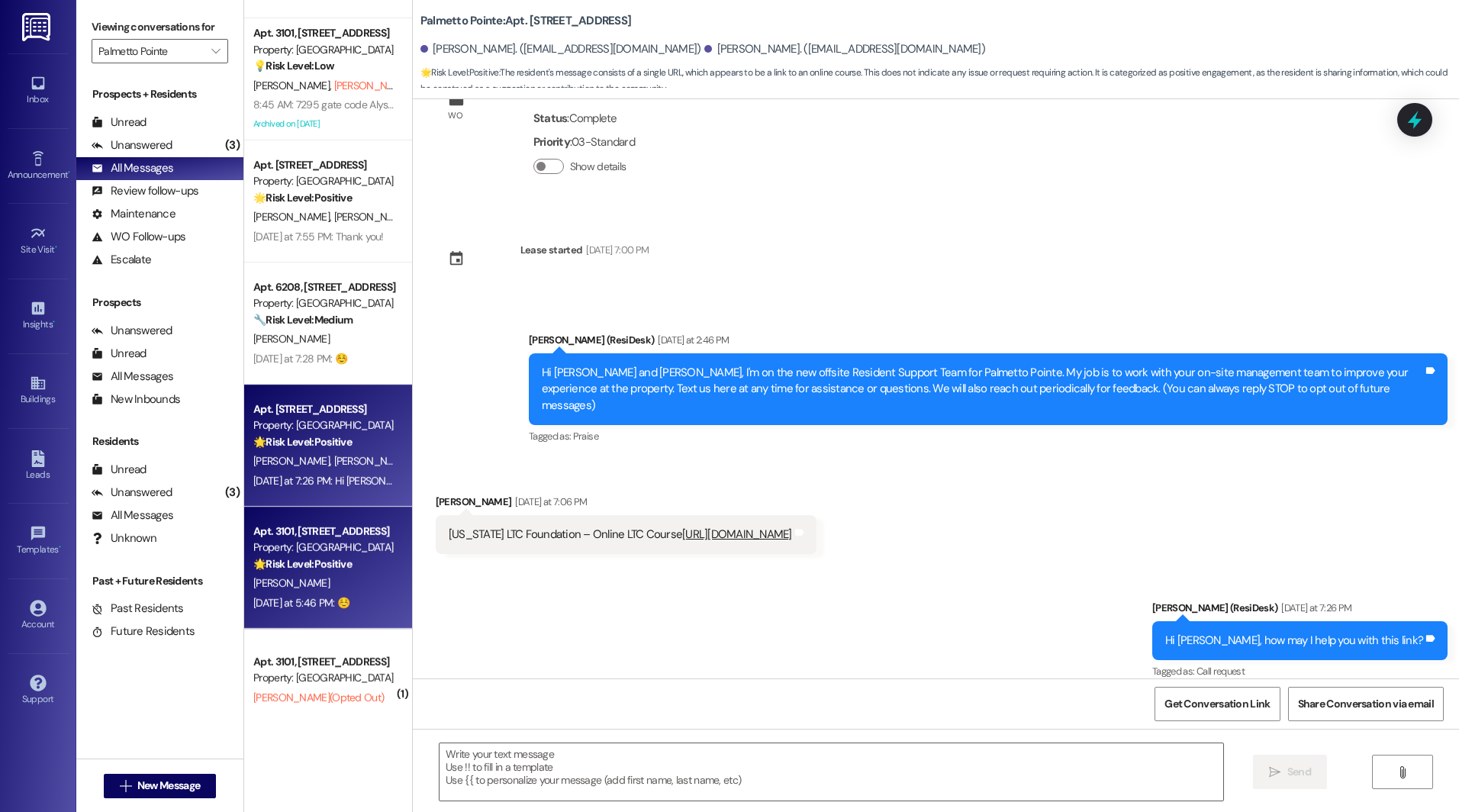
scroll to position [132, 0]
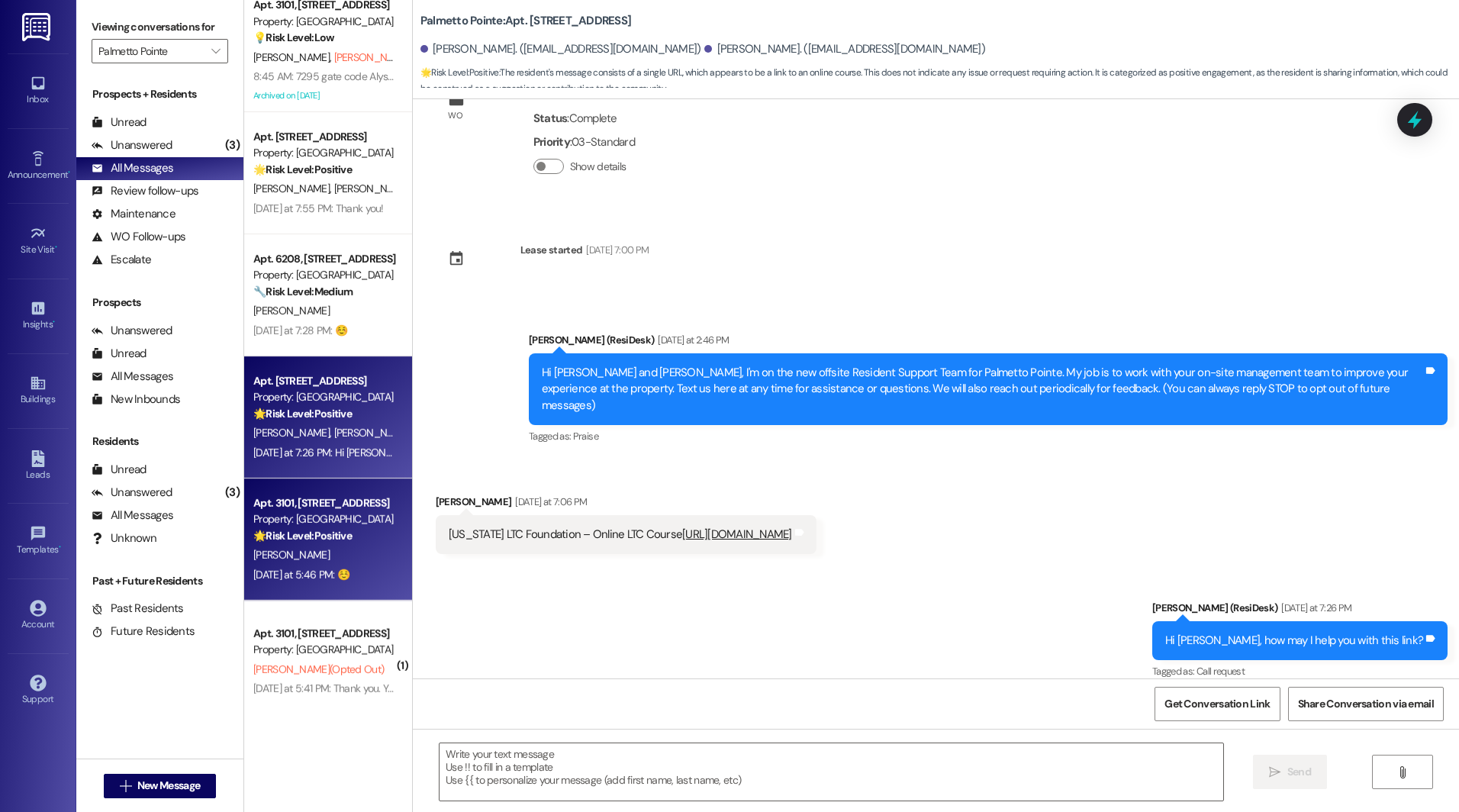
click at [281, 530] on strong "🌟 Risk Level: Positive" at bounding box center [302, 535] width 99 height 14
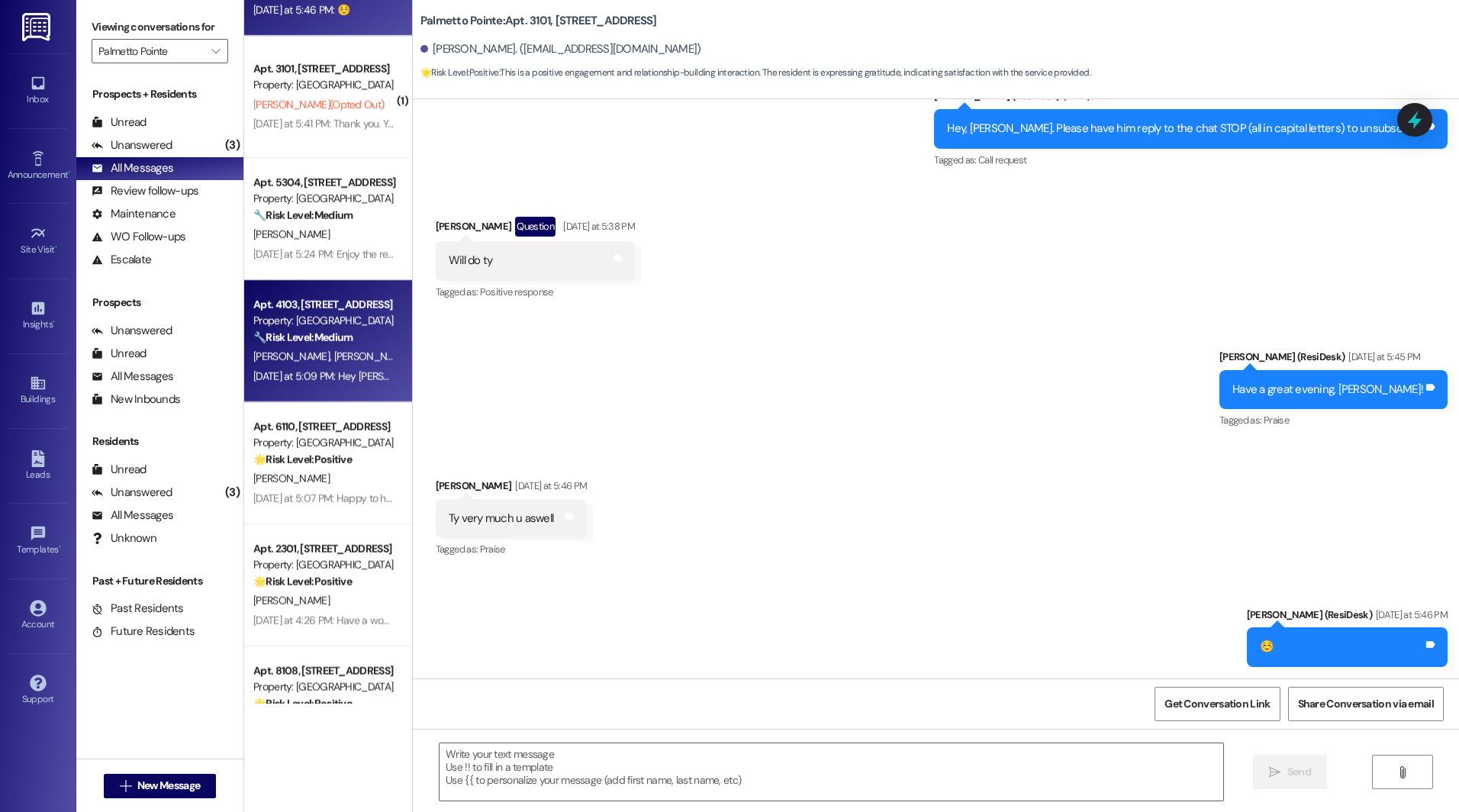
scroll to position [699, 0]
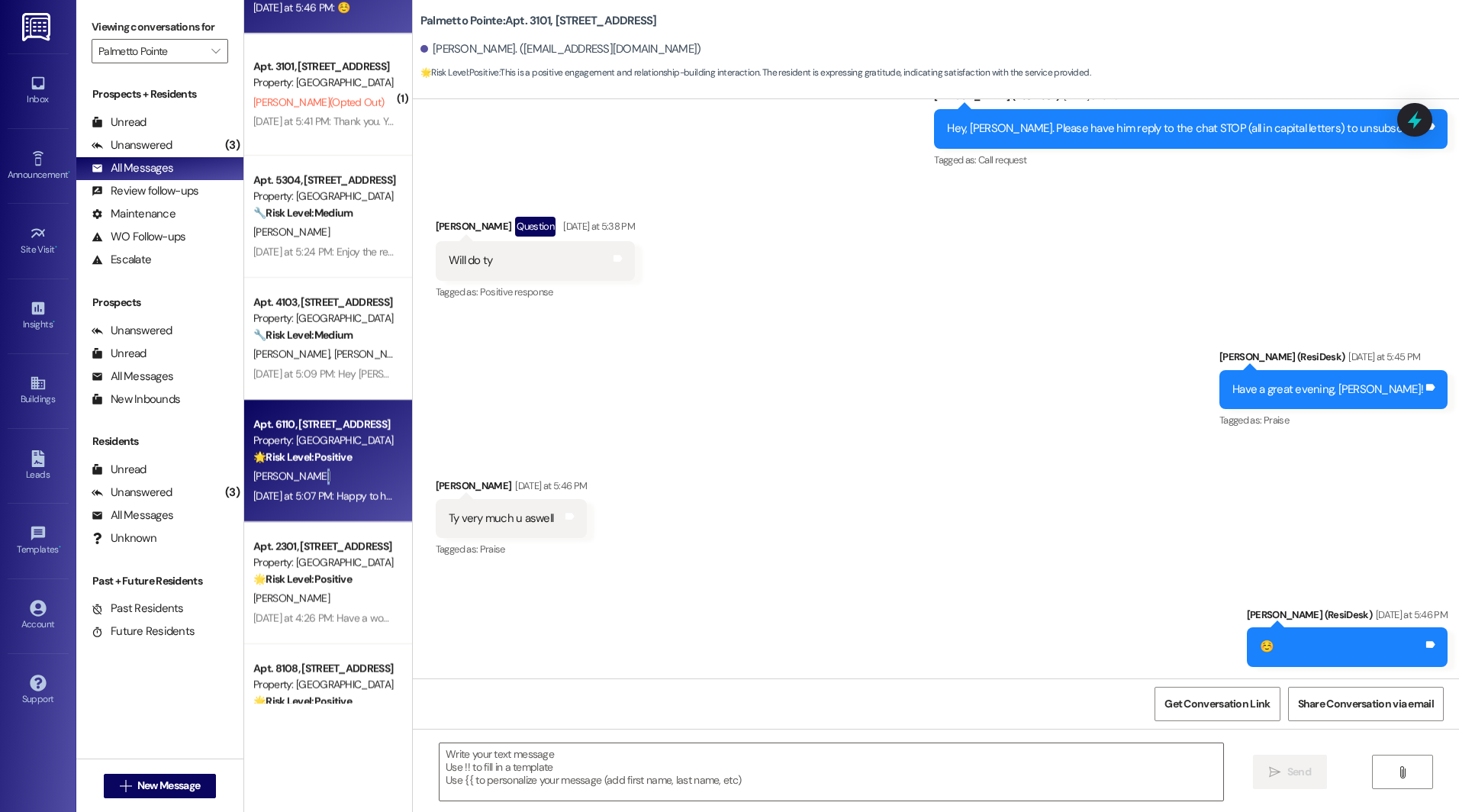
click at [299, 469] on span "[PERSON_NAME]" at bounding box center [291, 476] width 77 height 14
type textarea "Fetching suggested responses. Please feel free to read through the conversation…"
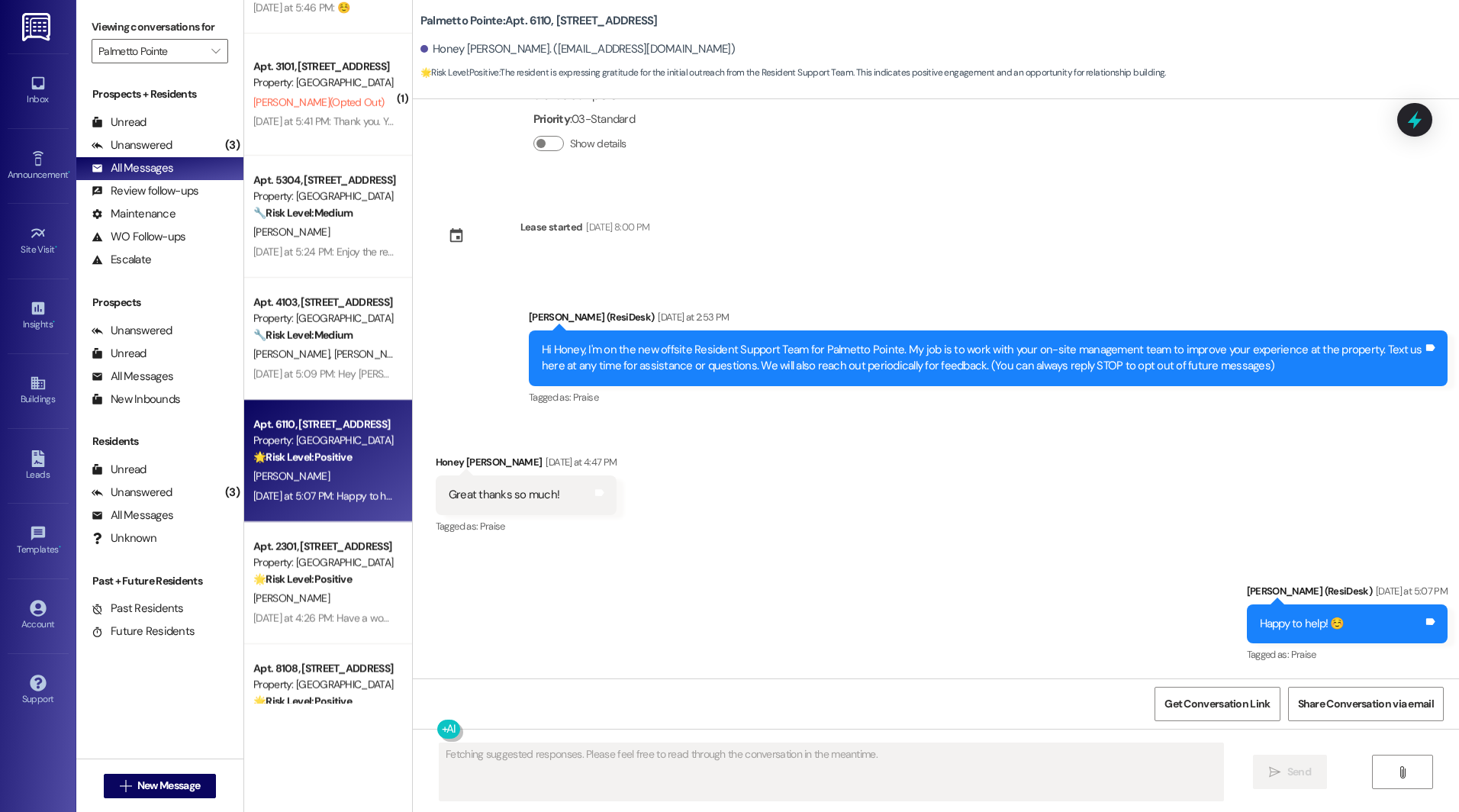
scroll to position [94, 0]
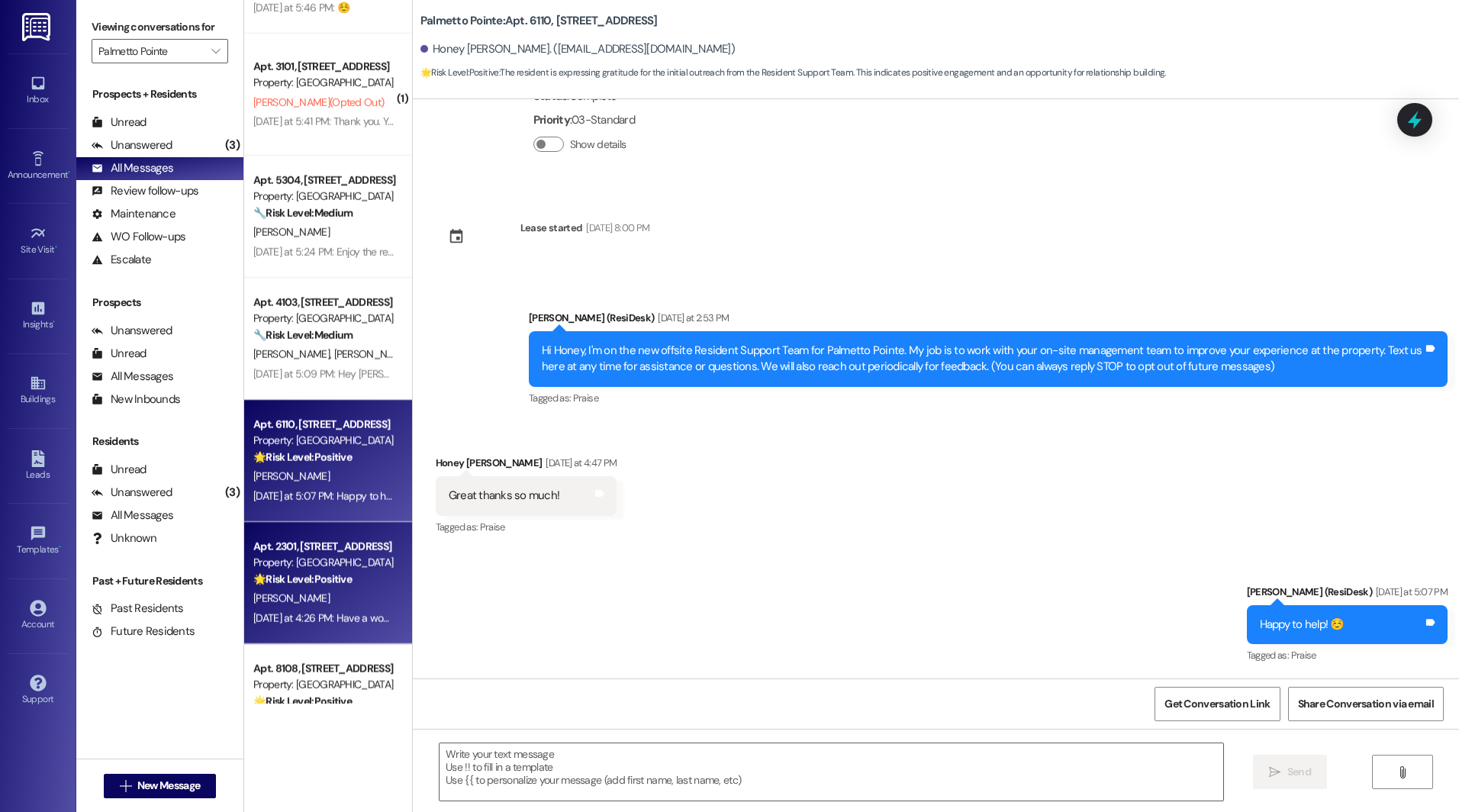
click at [303, 589] on div "[PERSON_NAME]" at bounding box center [324, 598] width 144 height 19
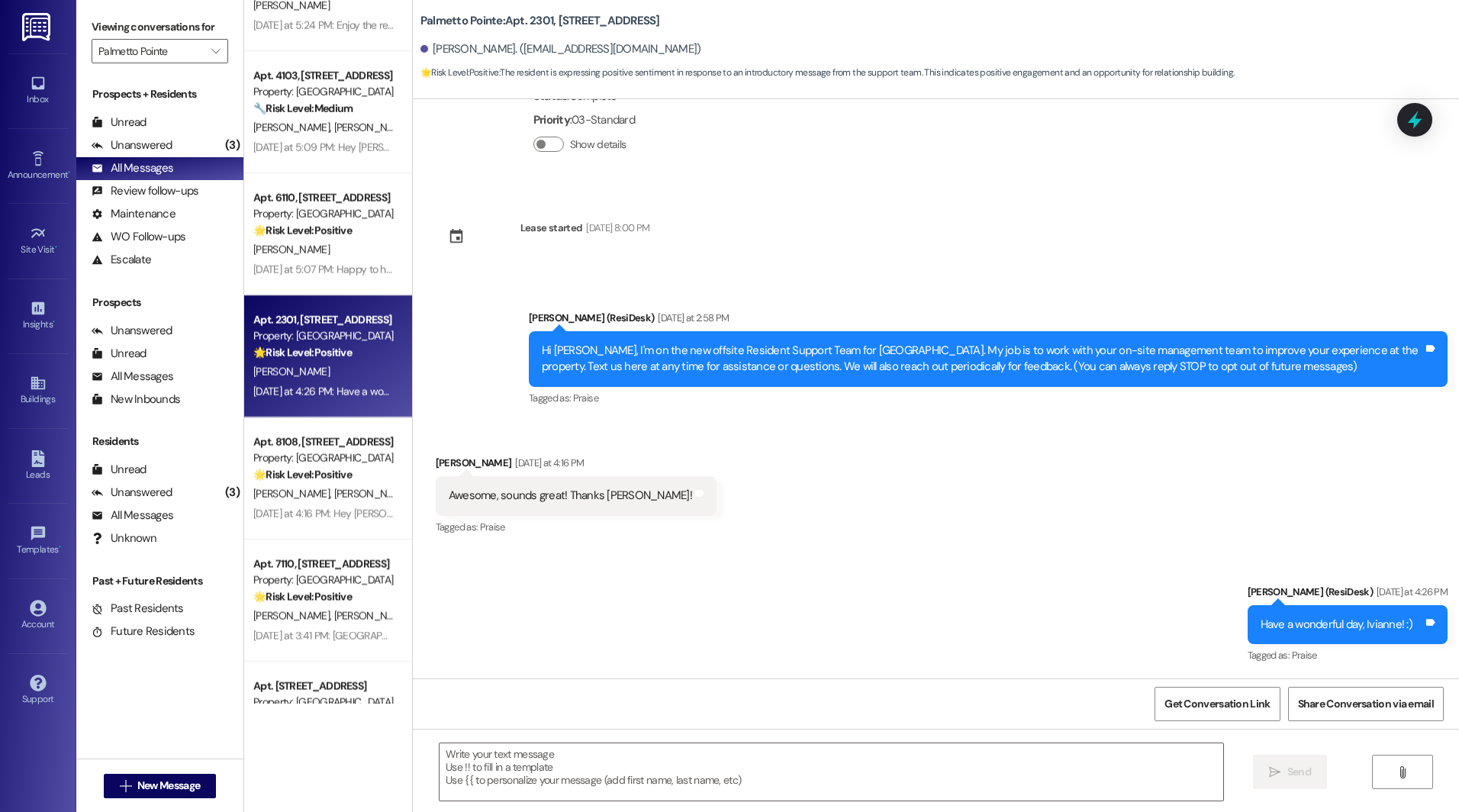
scroll to position [926, 0]
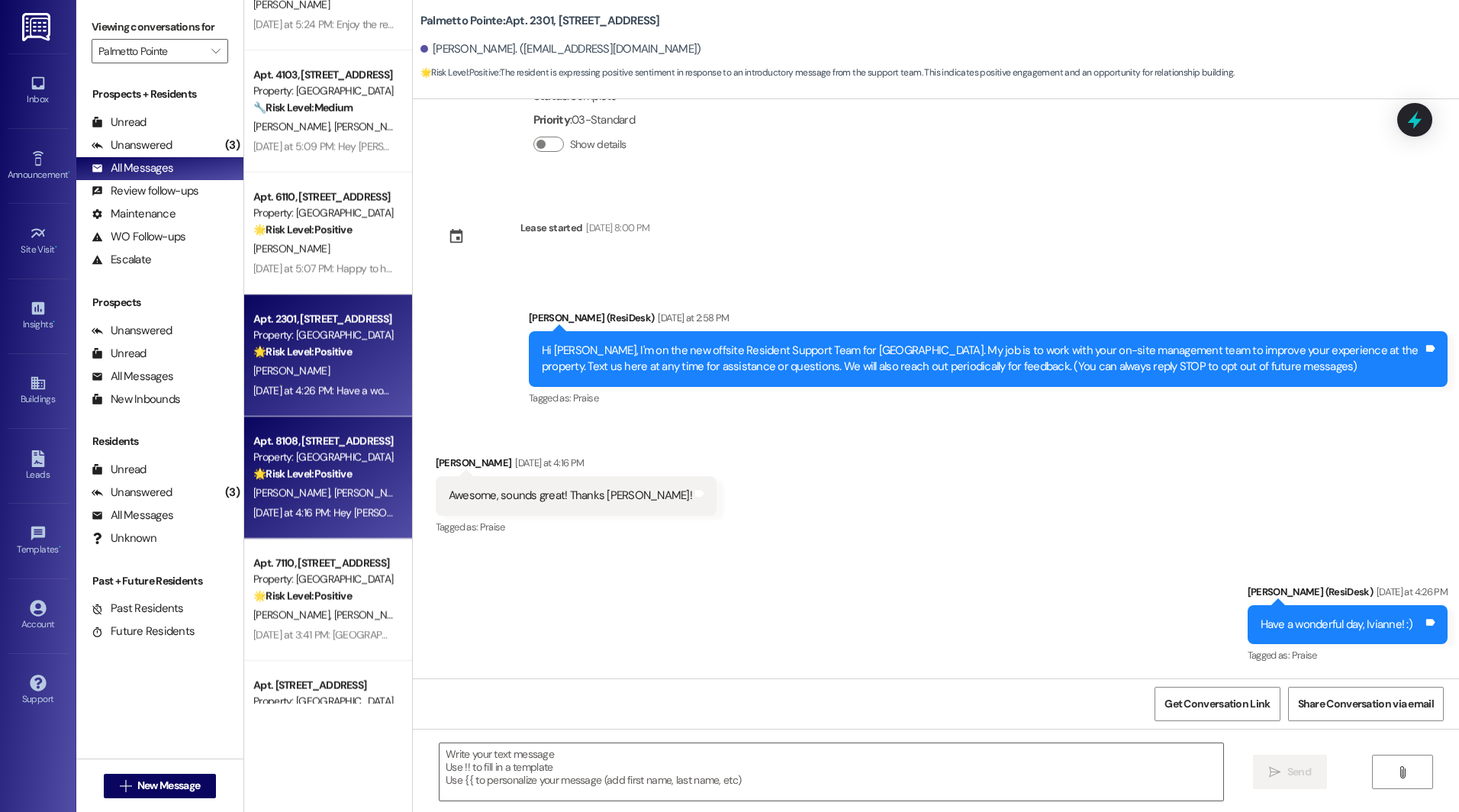
click at [280, 475] on strong "🌟 Risk Level: Positive" at bounding box center [302, 473] width 99 height 14
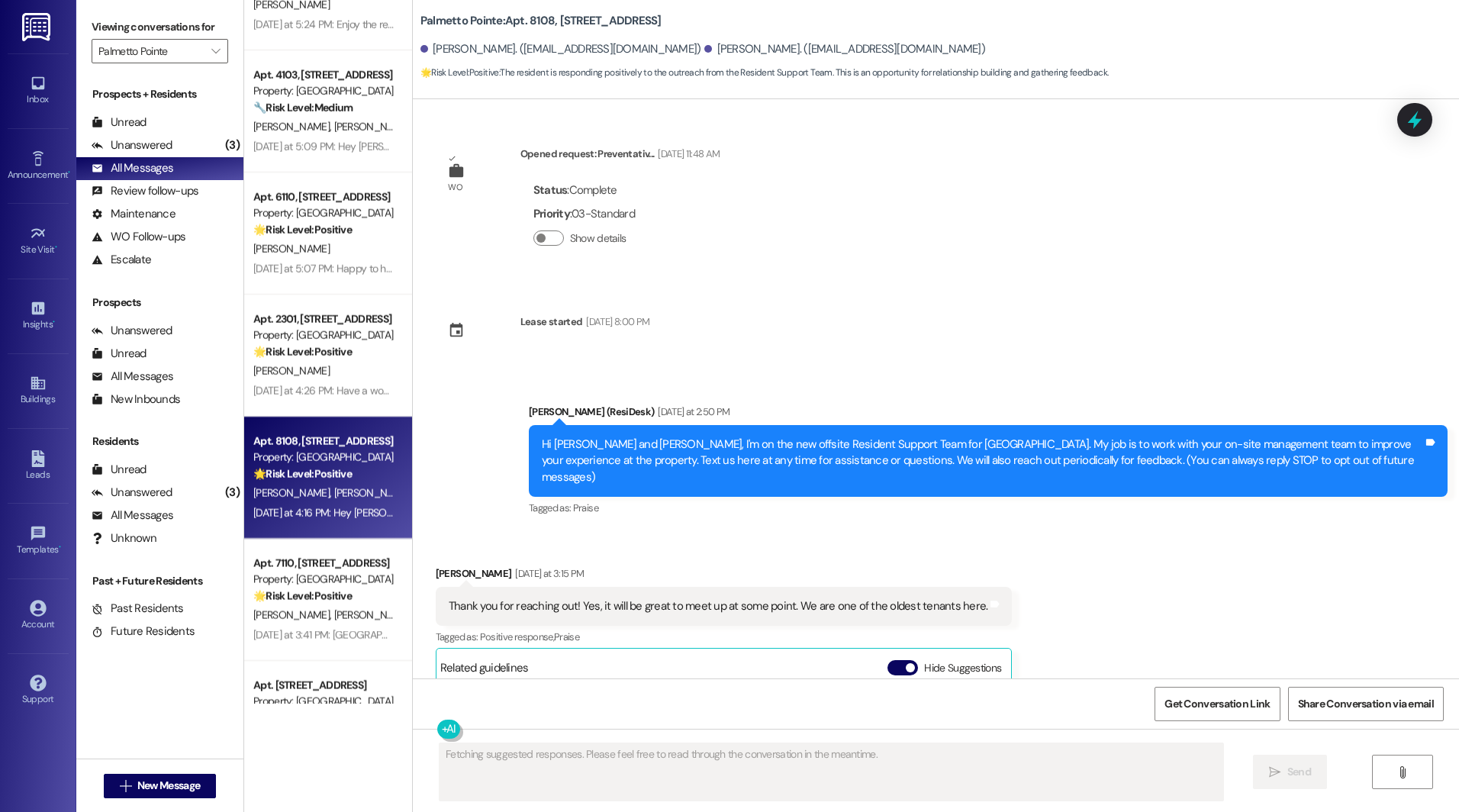
scroll to position [458, 0]
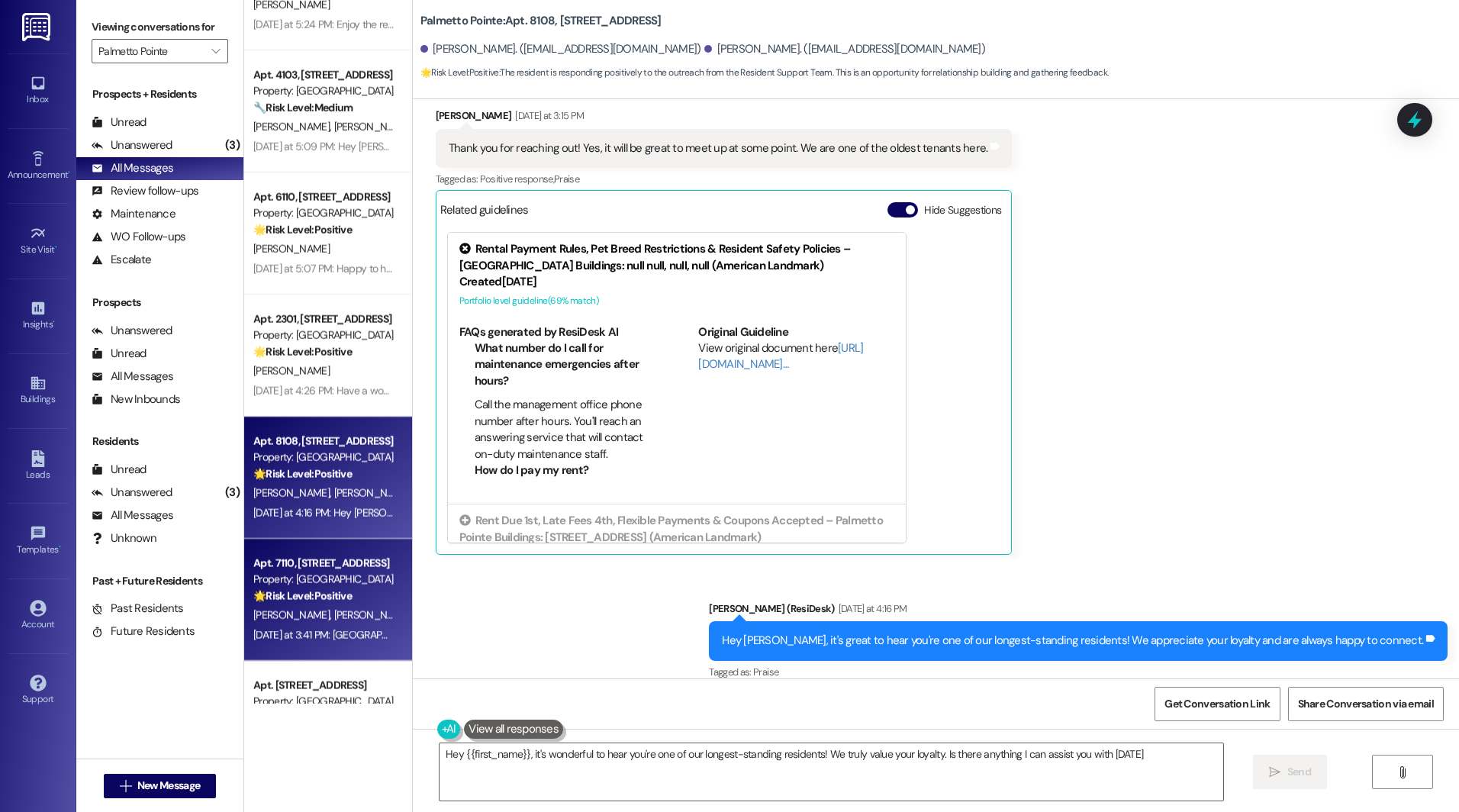
type textarea "Hey {{first_name}}, it's wonderful to hear you're one of our longest-standing r…"
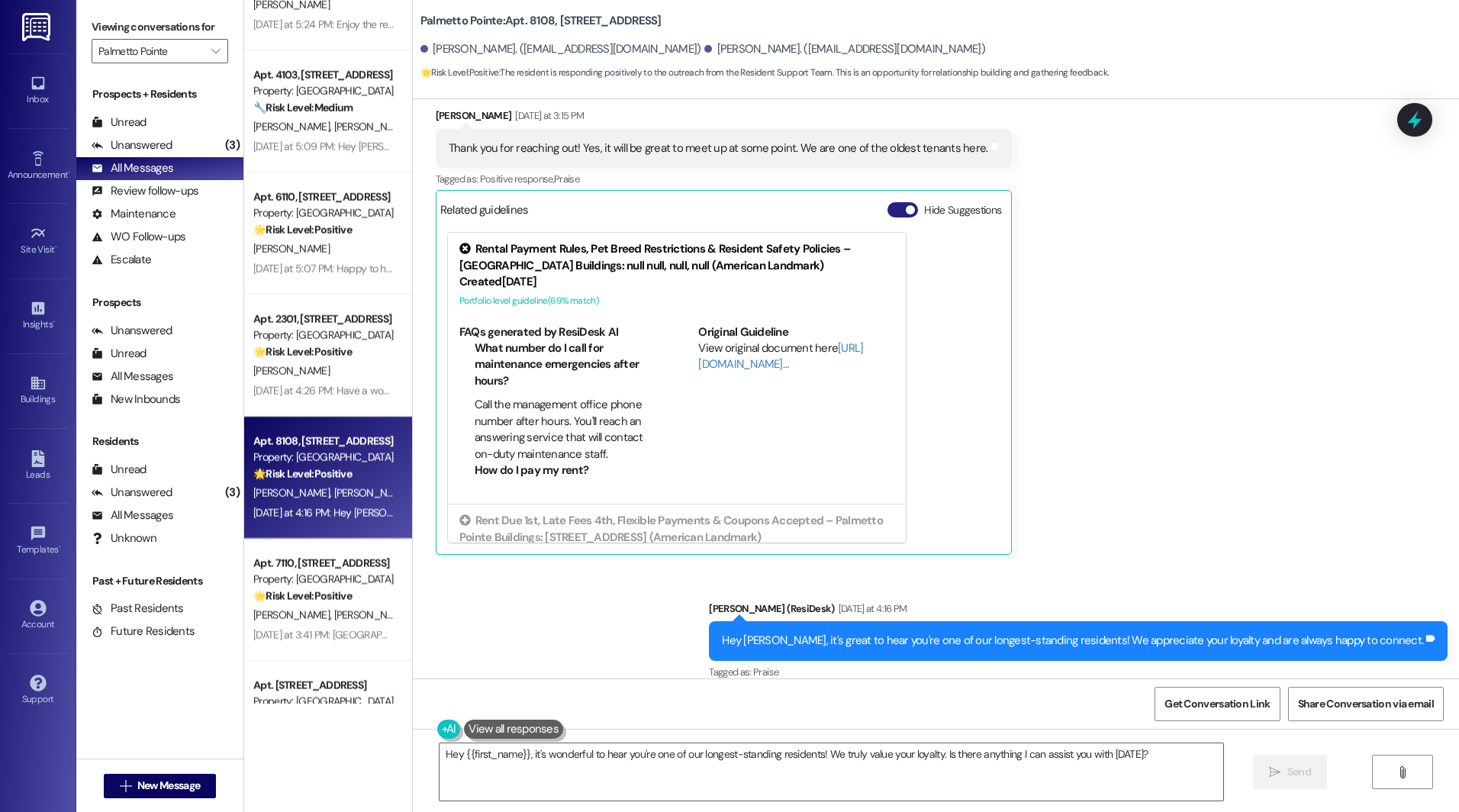
click at [887, 202] on button "Hide Suggestions" at bounding box center [902, 209] width 30 height 16
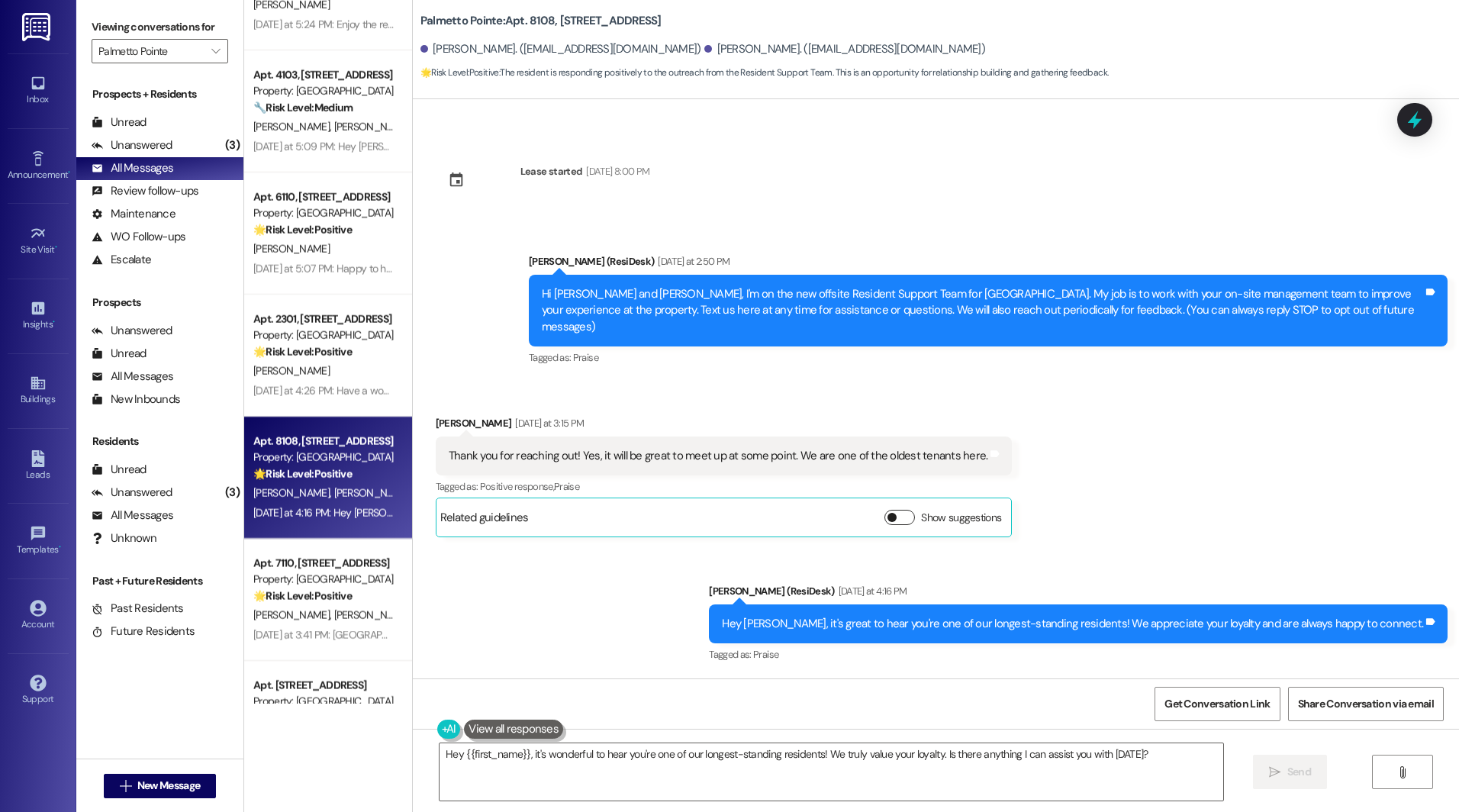
scroll to position [132, 0]
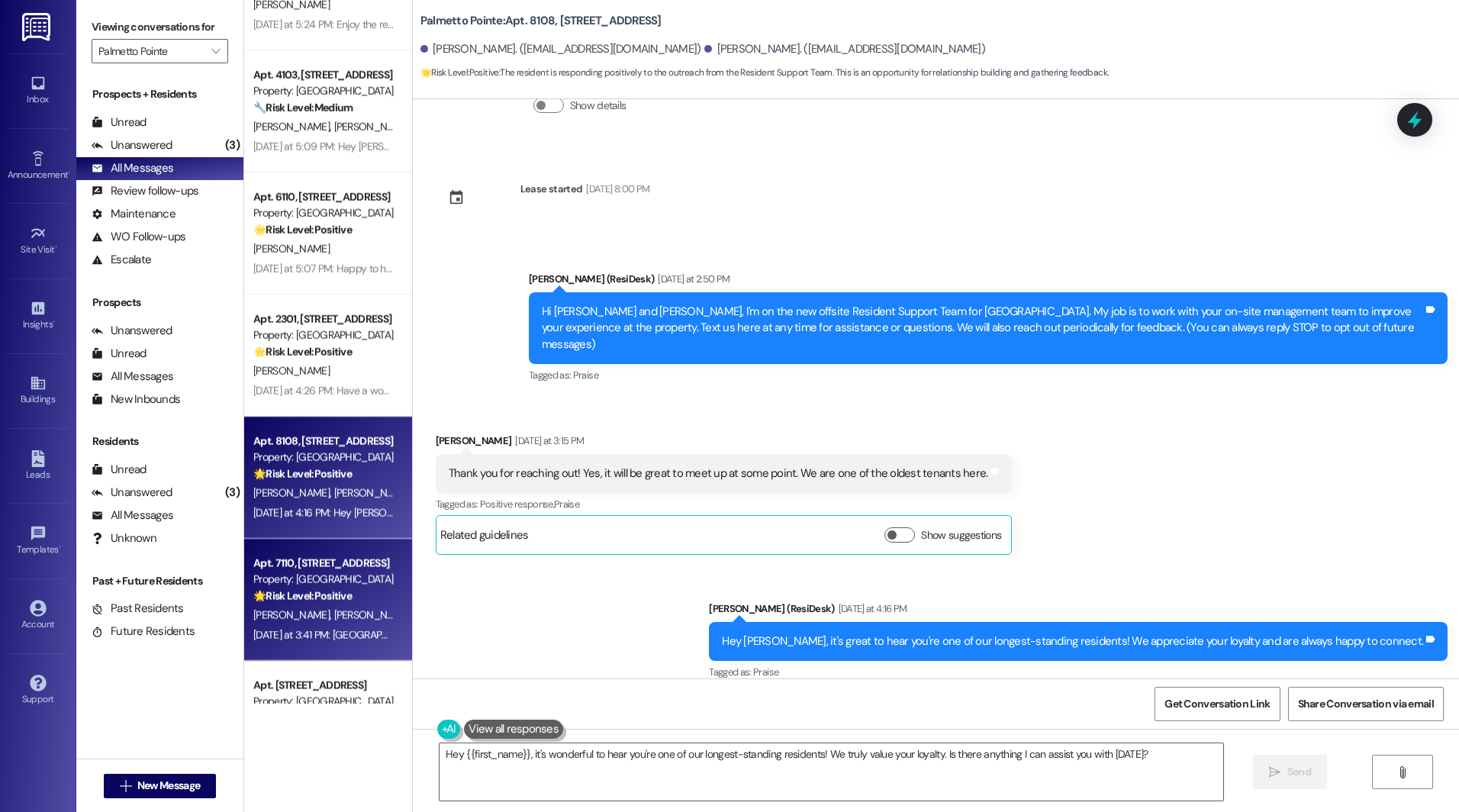
click at [333, 612] on span "[PERSON_NAME]" at bounding box center [374, 615] width 81 height 14
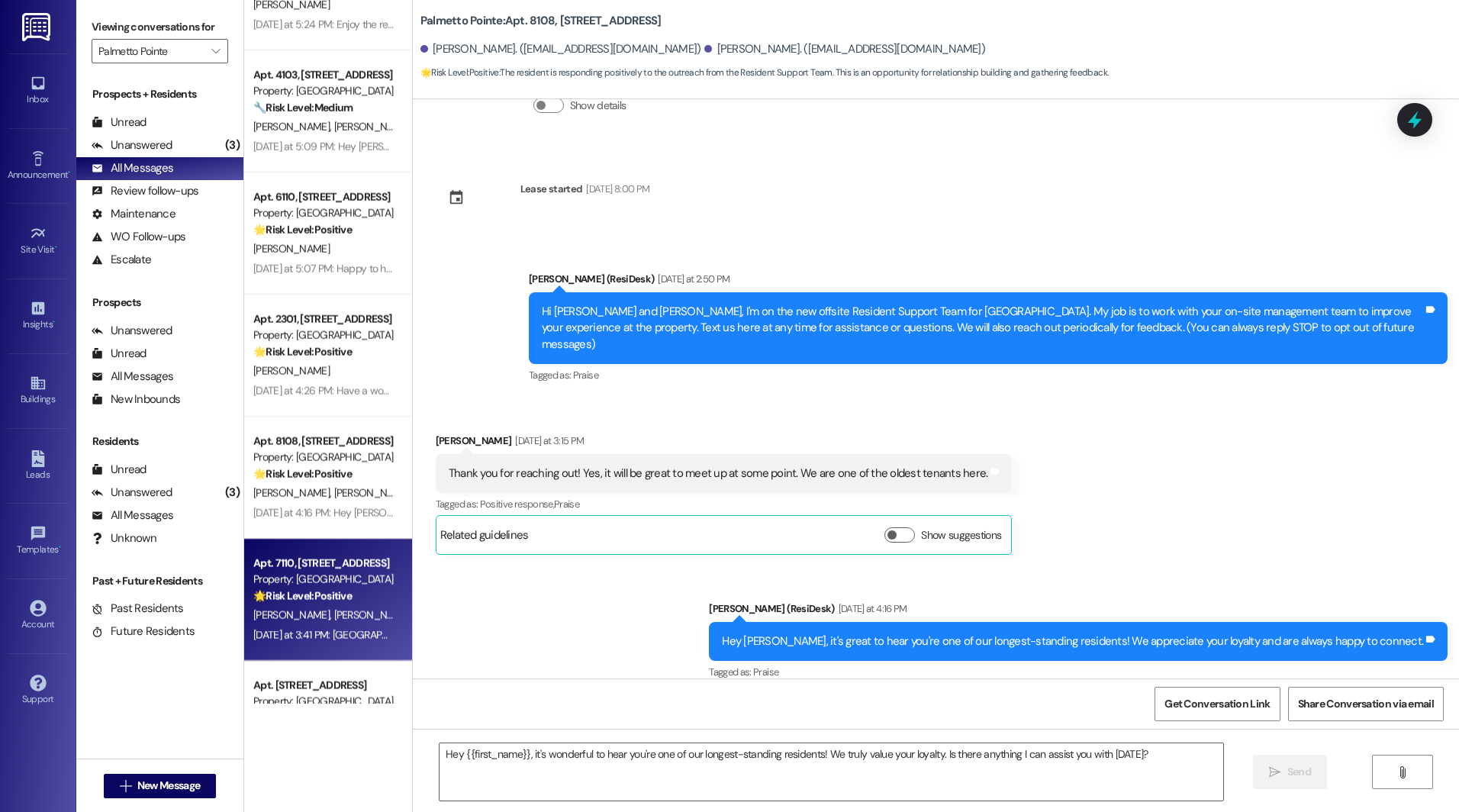
type textarea "Fetching suggested responses. Please feel free to read through the conversation…"
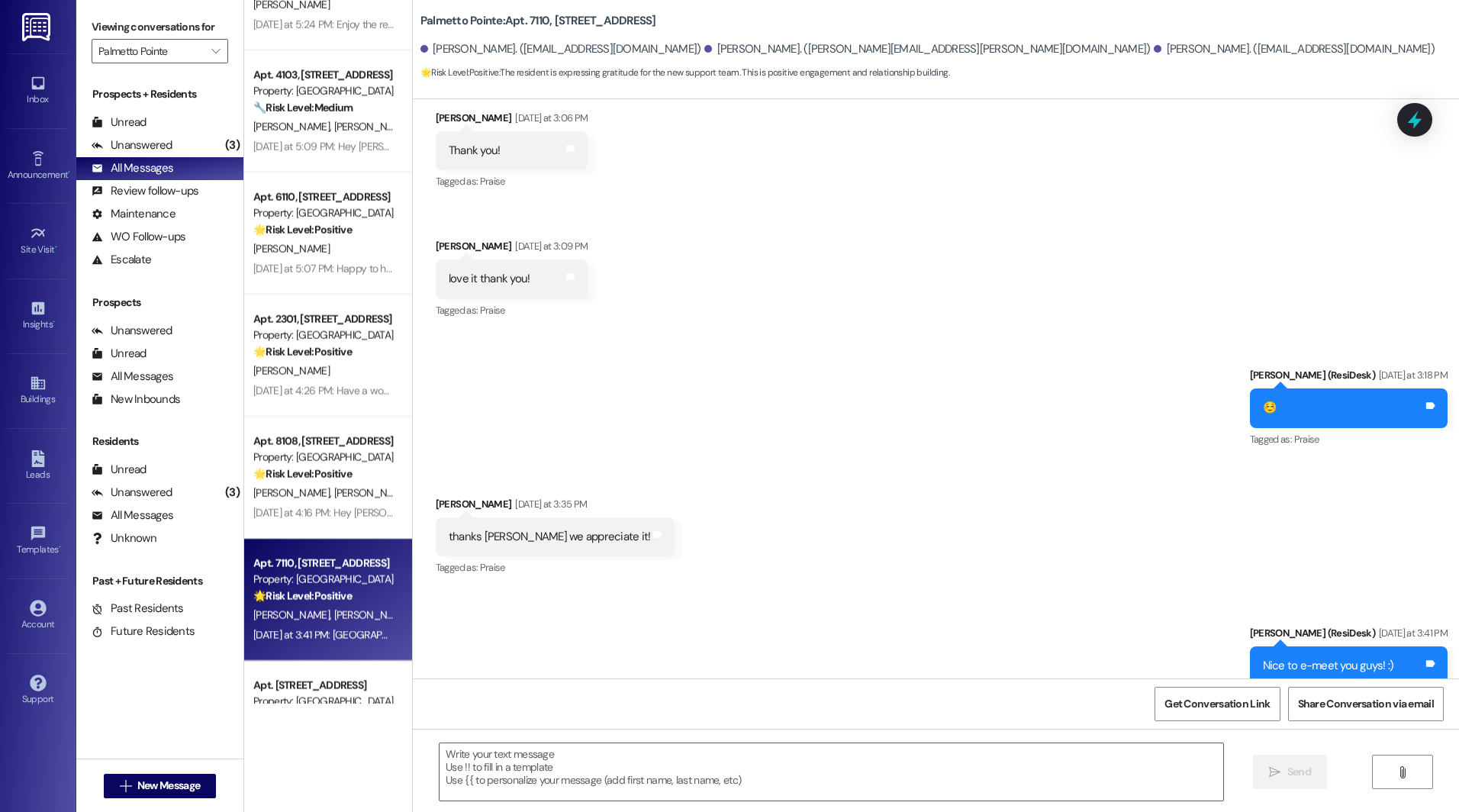
scroll to position [465, 0]
